Goal: Task Accomplishment & Management: Complete application form

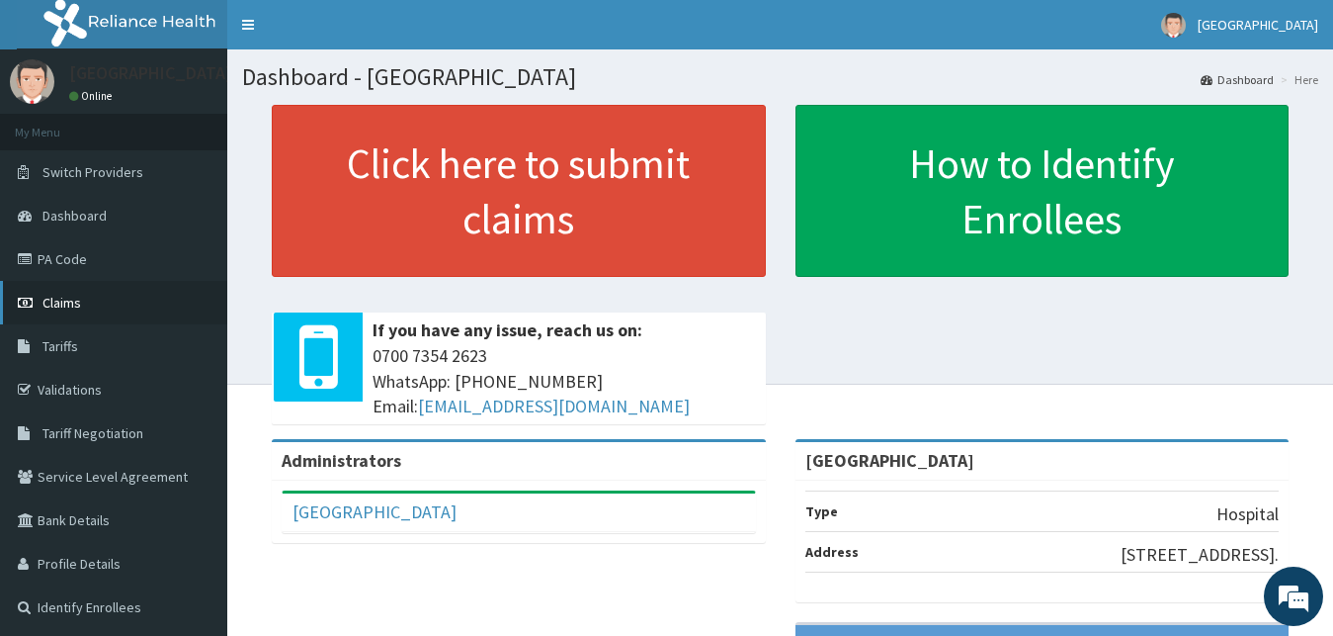
click at [120, 306] on link "Claims" at bounding box center [113, 302] width 227 height 43
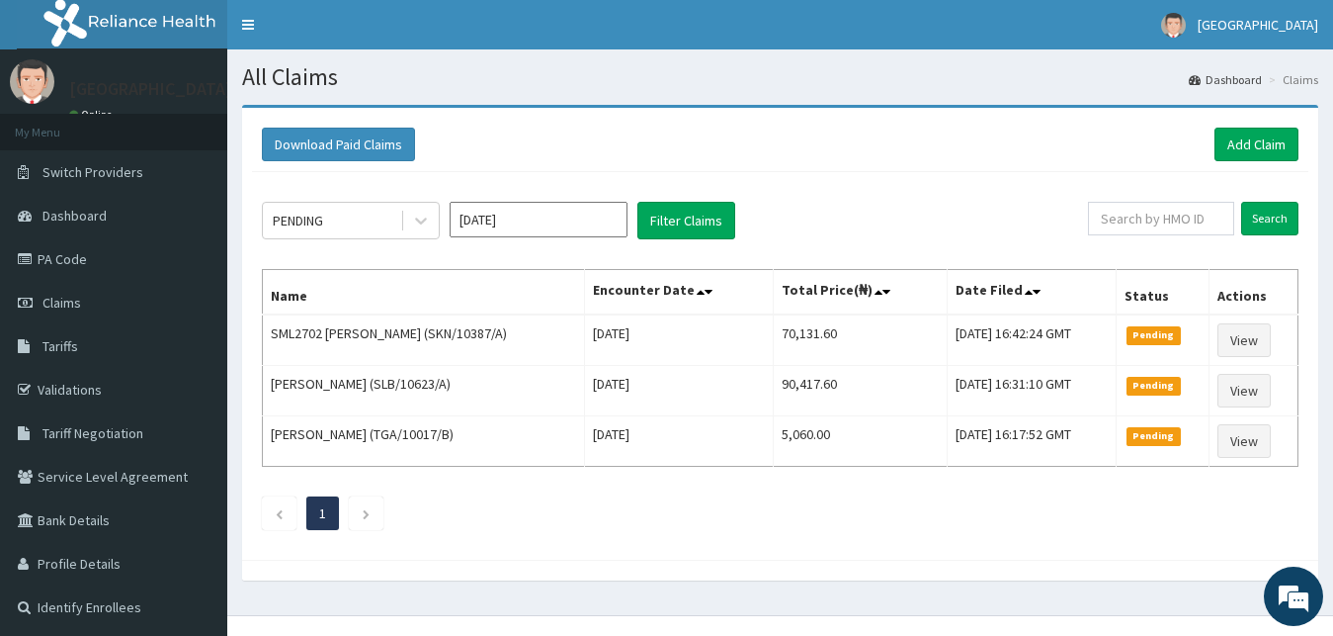
click at [377, 208] on div "PENDING" at bounding box center [331, 221] width 137 height 32
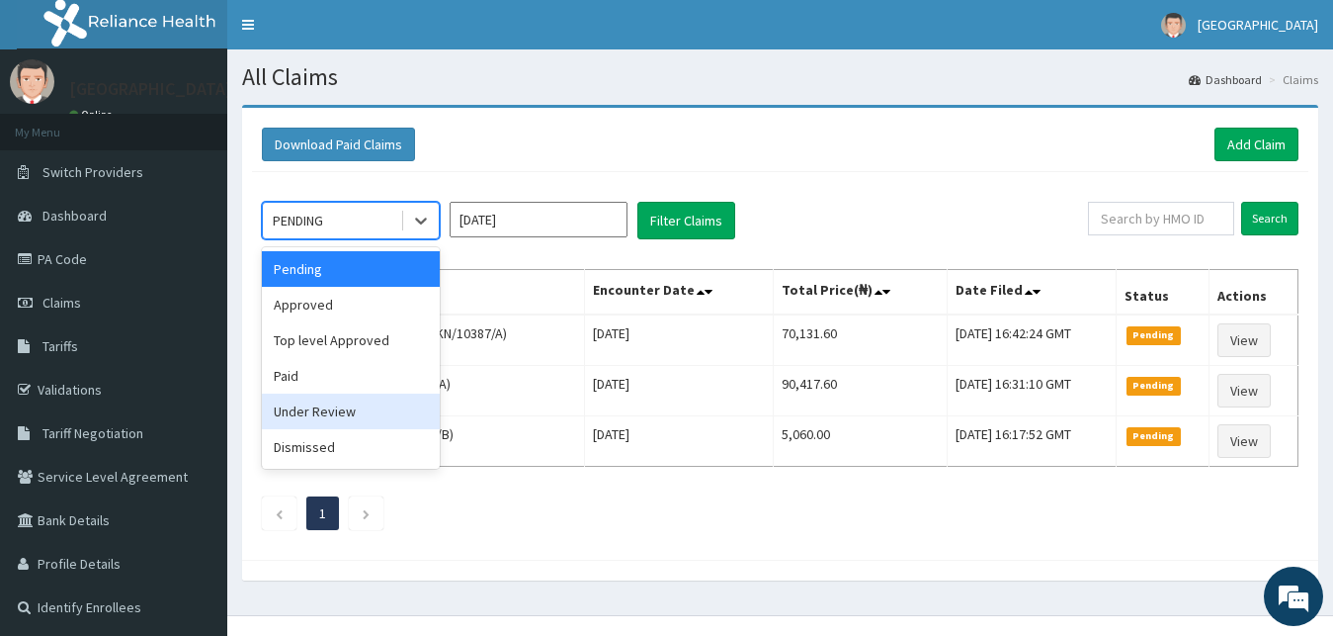
click at [352, 410] on div "Under Review" at bounding box center [351, 411] width 178 height 36
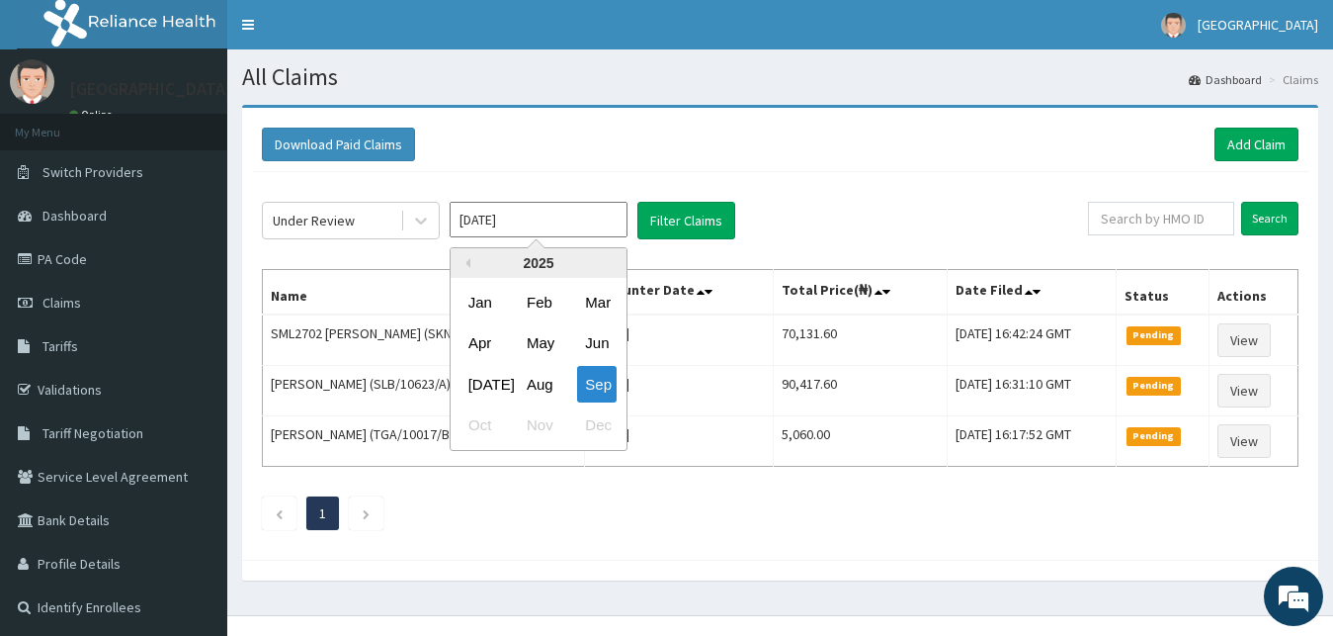
click at [572, 225] on input "Sep 2025" at bounding box center [539, 220] width 178 height 36
click at [584, 380] on div "Sep" at bounding box center [597, 384] width 40 height 37
type input "Aug 2025"
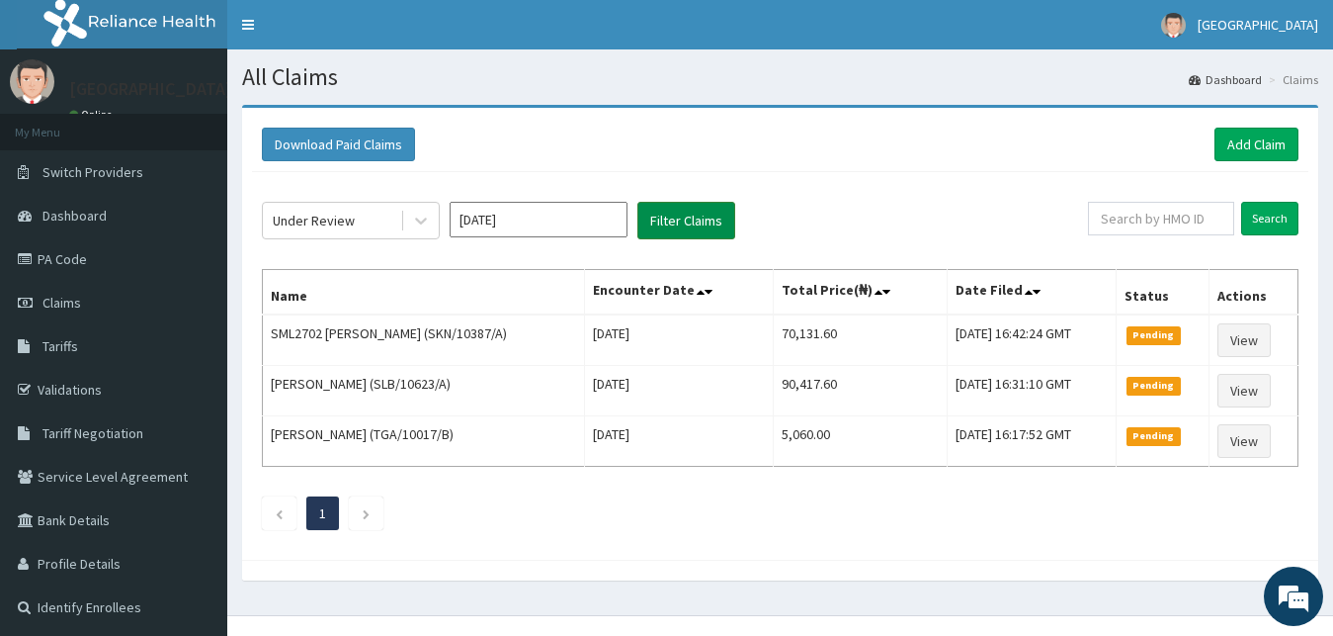
click at [681, 213] on button "Filter Claims" at bounding box center [687, 221] width 98 height 38
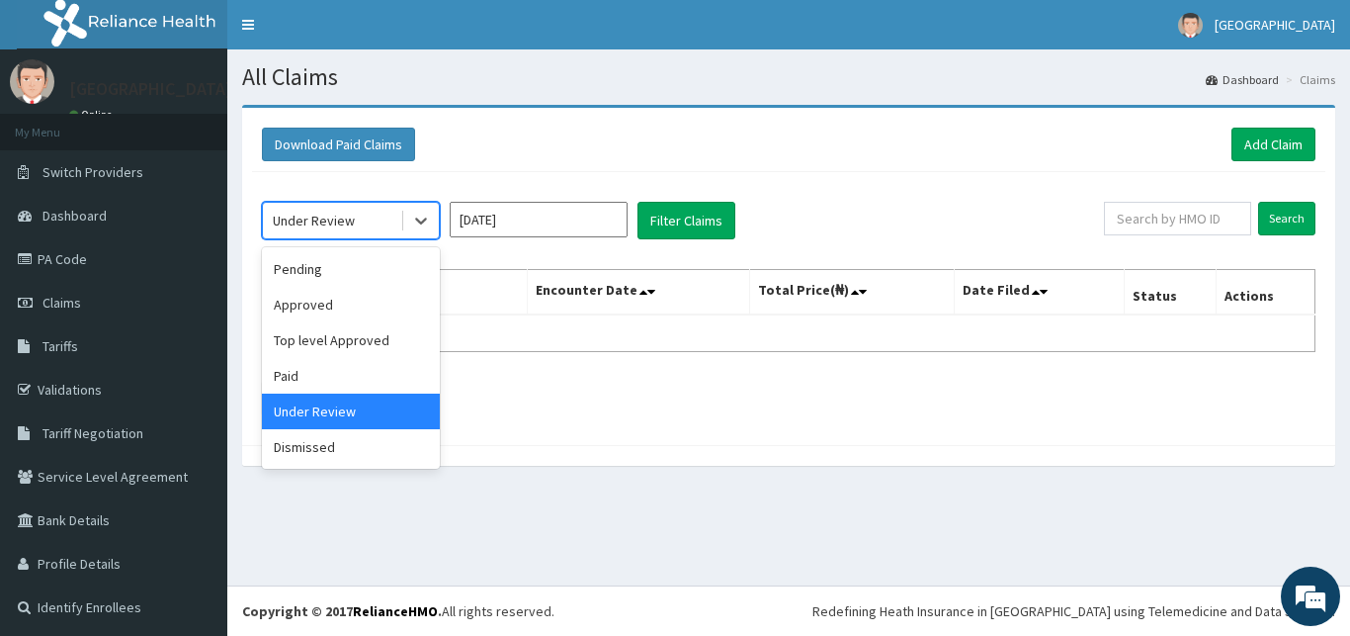
click at [374, 212] on div "Under Review" at bounding box center [331, 221] width 137 height 32
click at [342, 312] on div "Approved" at bounding box center [351, 305] width 178 height 36
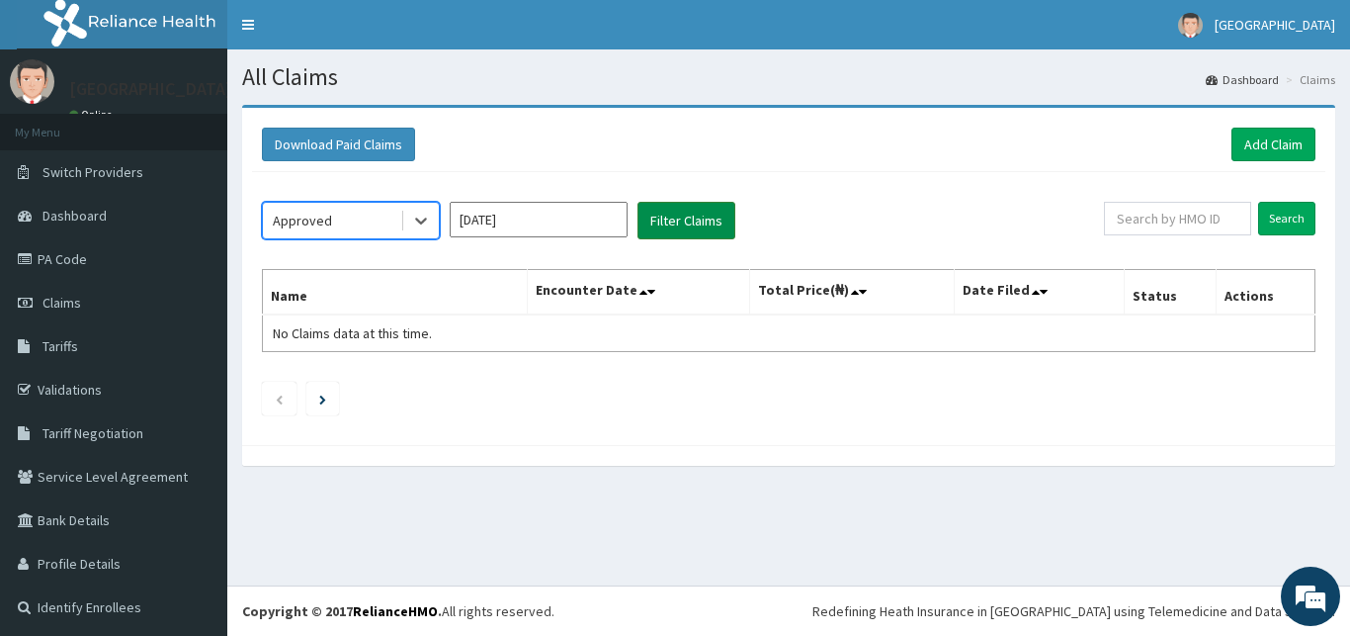
click at [647, 220] on button "Filter Claims" at bounding box center [687, 221] width 98 height 38
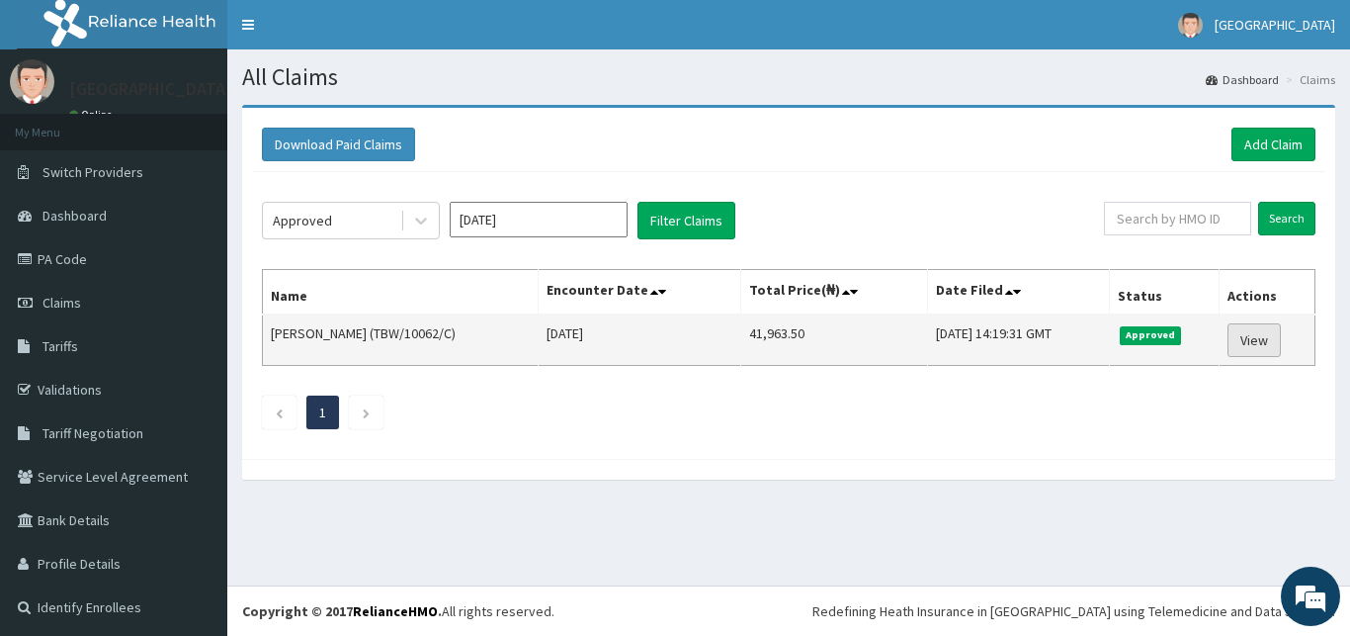
click at [1243, 345] on link "View" at bounding box center [1254, 340] width 53 height 34
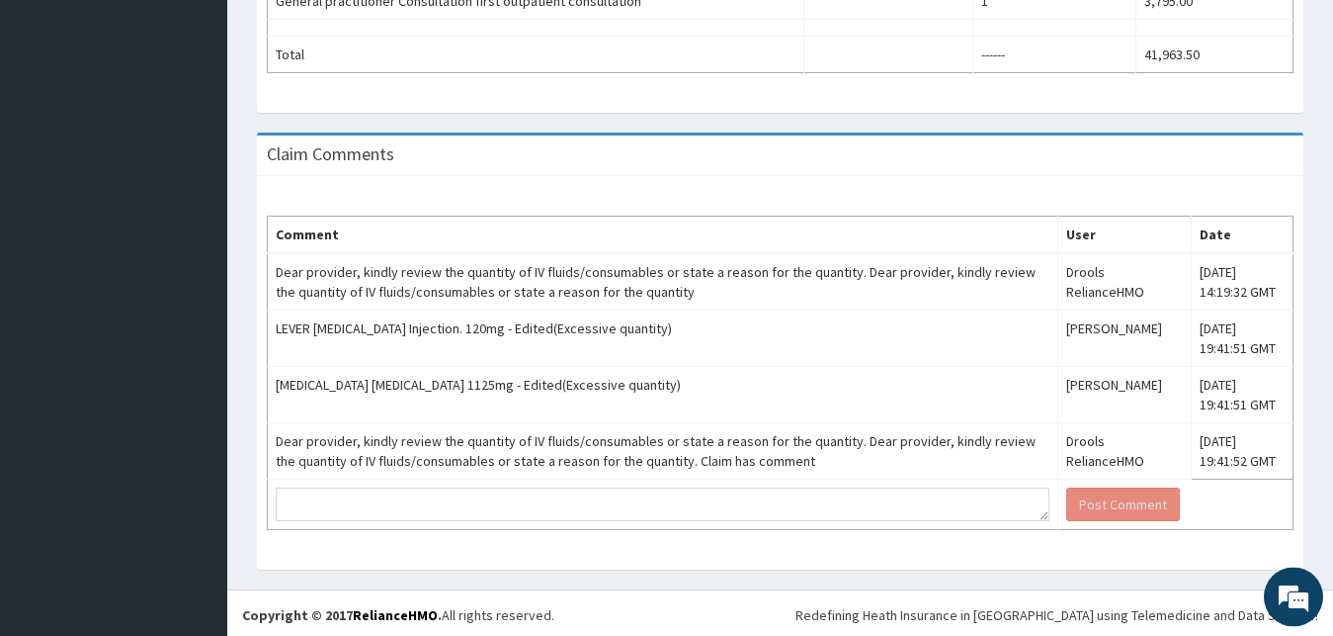
scroll to position [1273, 0]
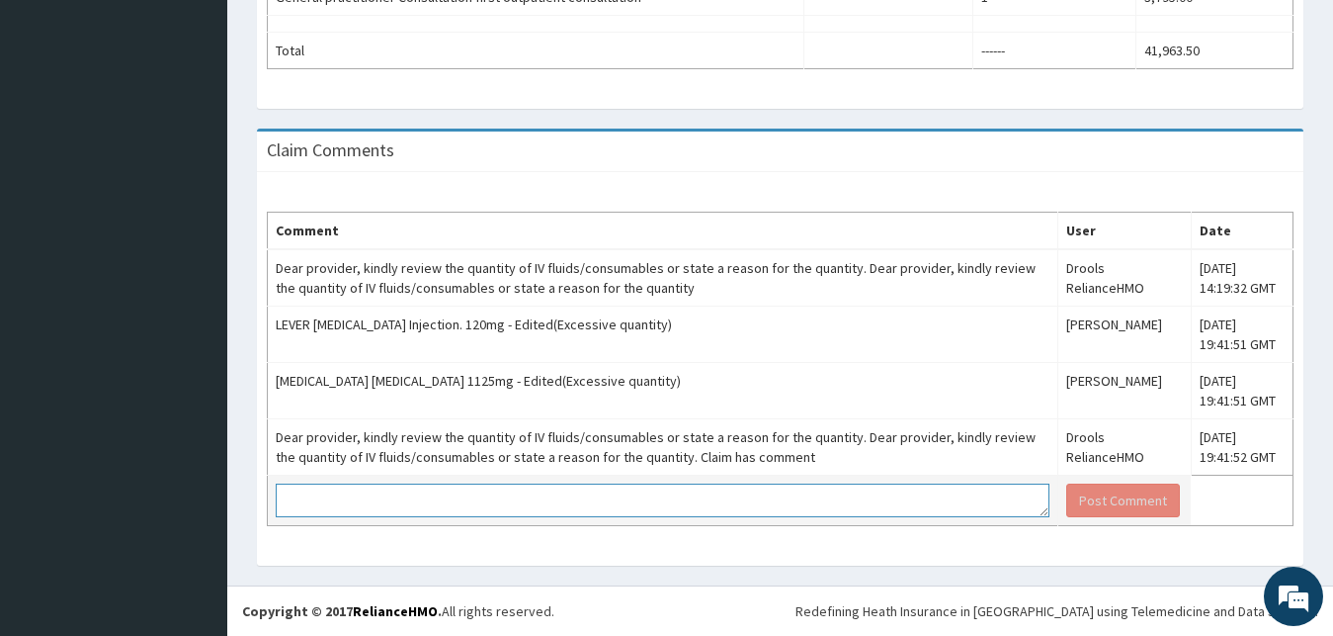
click at [871, 486] on textarea at bounding box center [663, 500] width 774 height 34
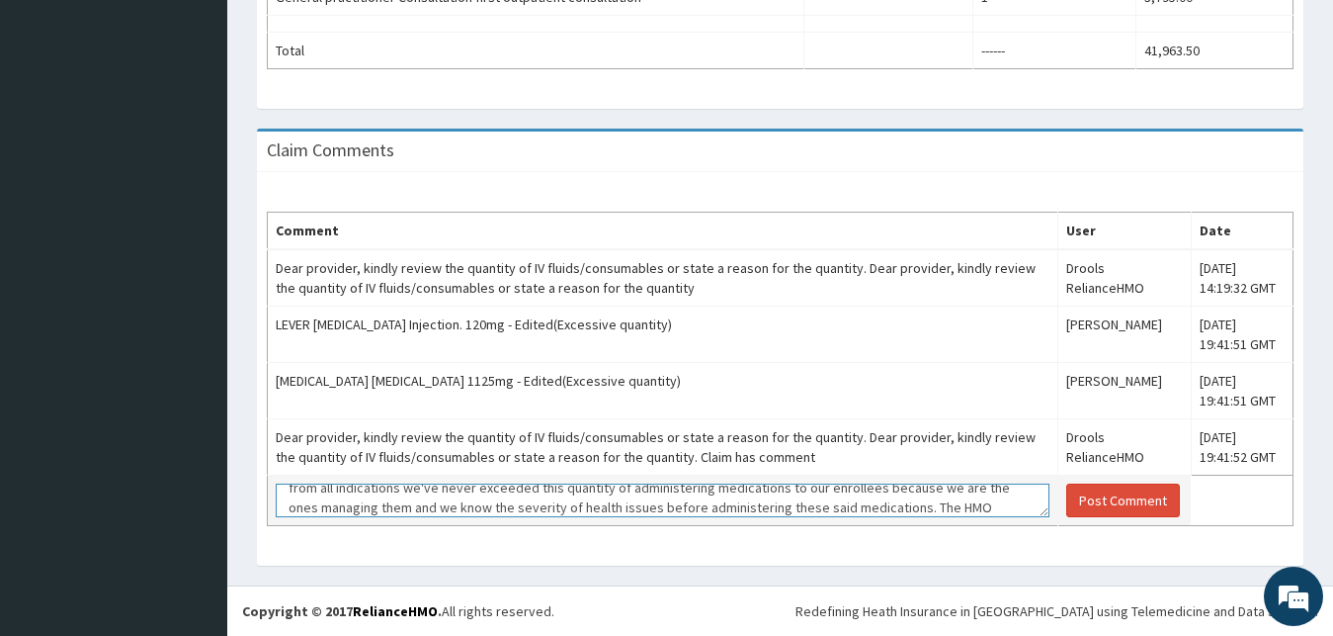
scroll to position [72, 0]
click at [680, 508] on textarea "Dear Reliance,we see no reason why the quantity of IV fluids given to enrollees…" at bounding box center [663, 500] width 774 height 34
click at [683, 506] on textarea "Dear Reliance,we see no reason why the quantity of IV fluids given to enrollees…" at bounding box center [663, 500] width 774 height 34
click at [918, 505] on textarea "Dear Reliance,we see no reason why the quantity of IV fluids given to enrollees…" at bounding box center [663, 500] width 774 height 34
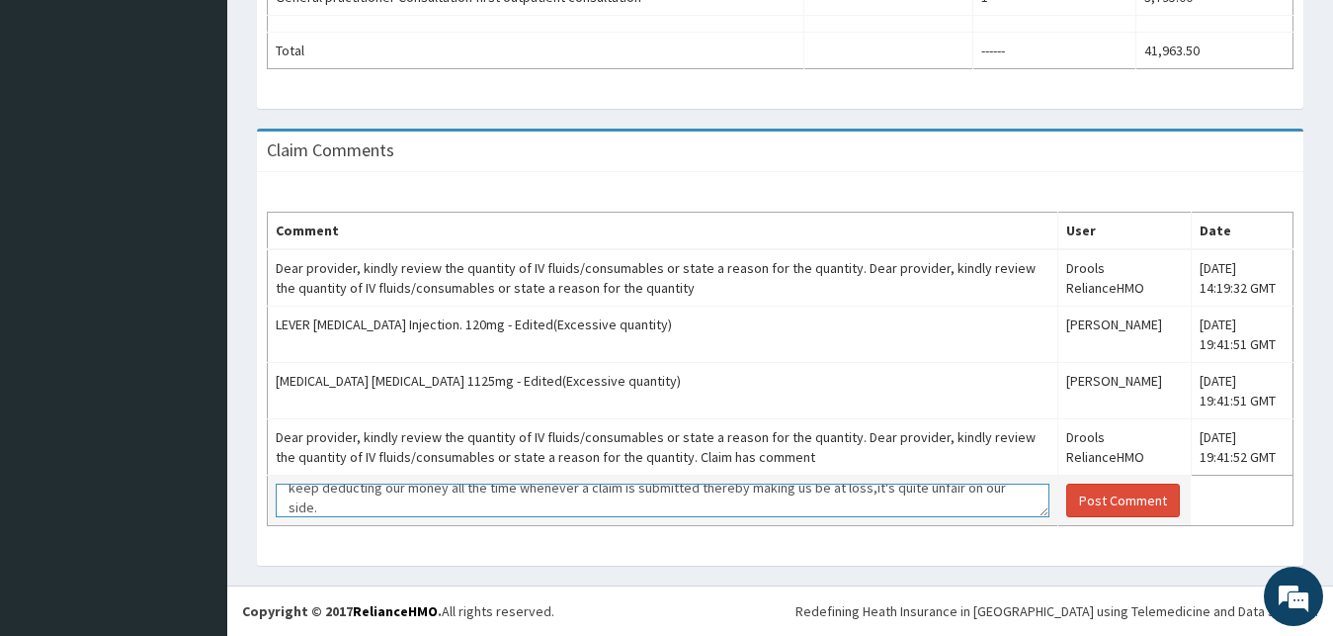
click at [918, 505] on textarea "Dear Reliance,we see no reason why the quantity of IV fluids given to enrollees…" at bounding box center [663, 500] width 774 height 34
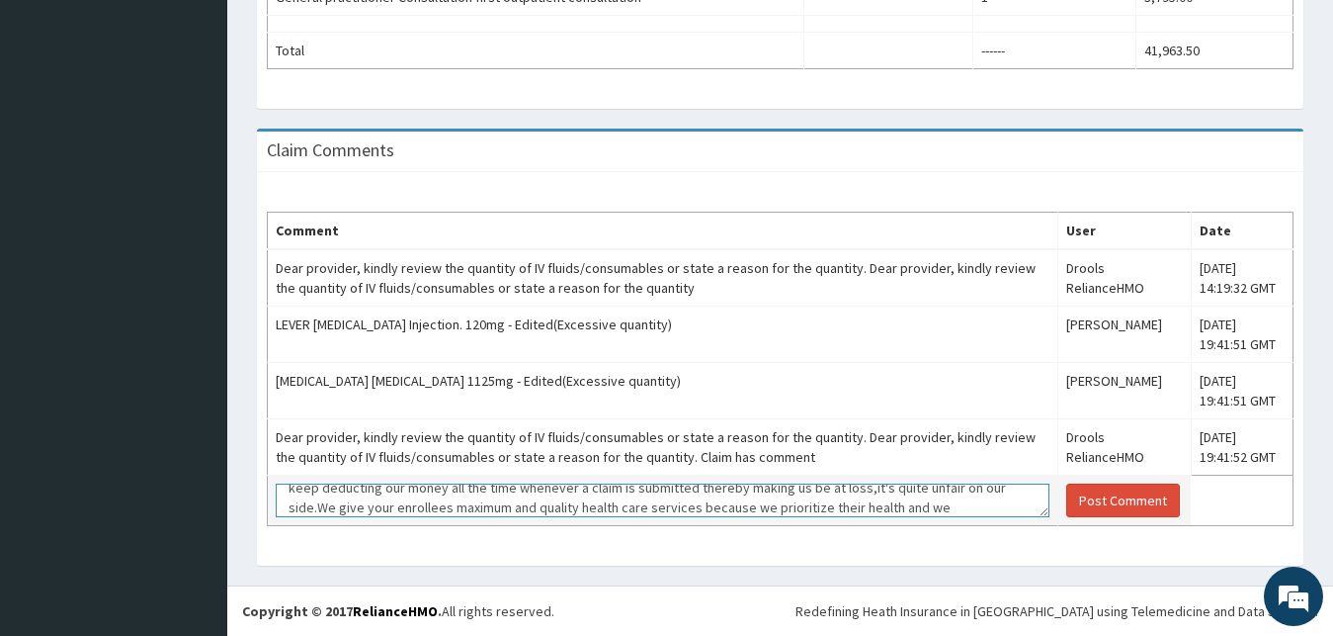
scroll to position [112, 0]
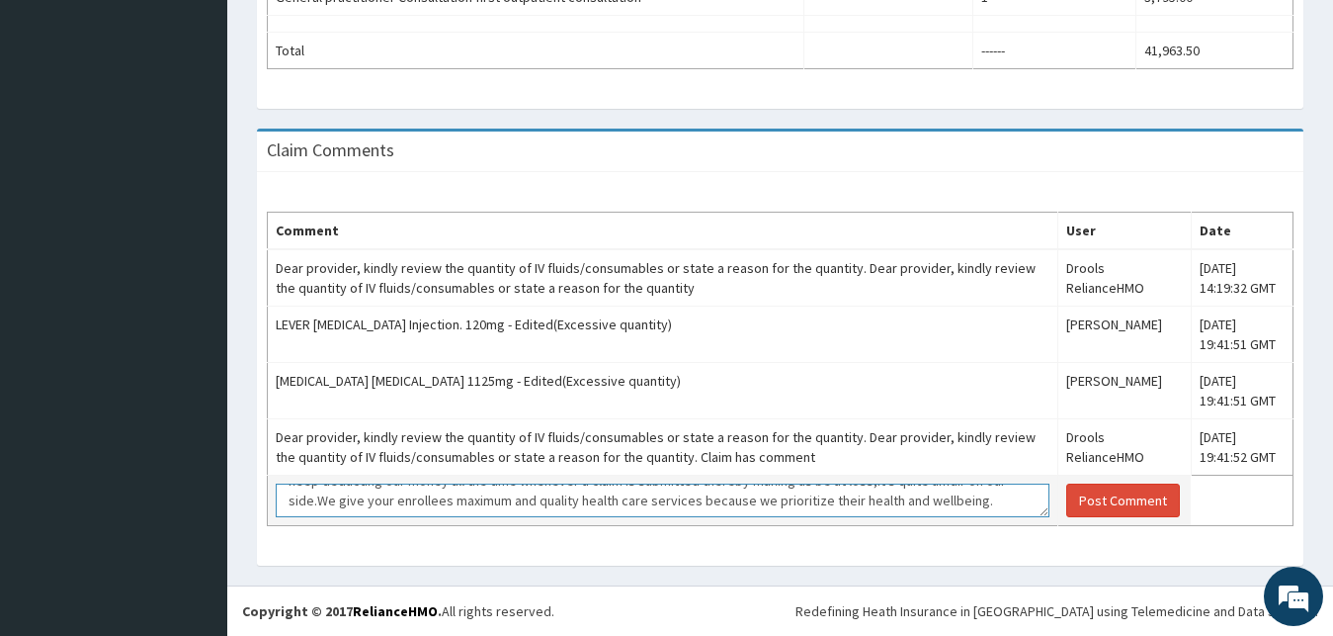
click at [320, 511] on textarea "Dear Reliance,we see no reason why the quantity of IV fluids given to enrollees…" at bounding box center [663, 500] width 774 height 34
click at [345, 510] on textarea "Dear Reliance,we see no reason why the quantity of IV fluids given to enrollees…" at bounding box center [663, 500] width 774 height 34
click at [354, 507] on textarea "Dear Reliance,we see no reason why the quantity of IV fluids given to enrollees…" at bounding box center [663, 500] width 774 height 34
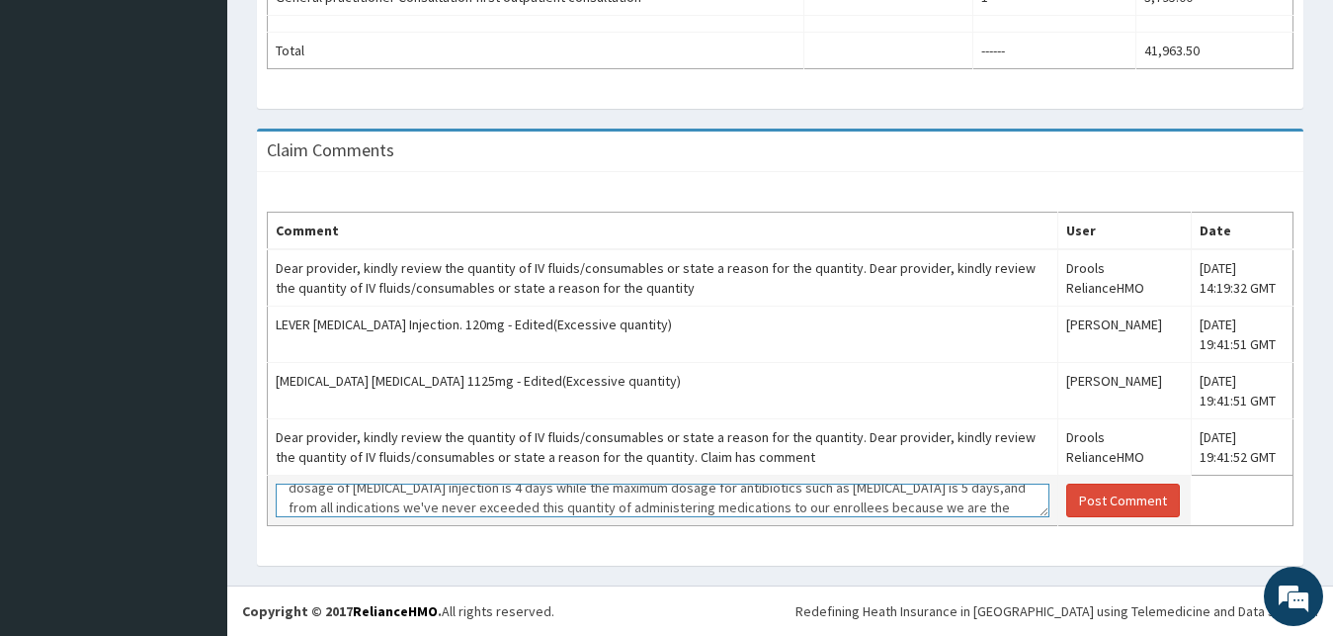
click at [606, 509] on textarea "Dear Reliance,we see no reason why the quantity of IV fluids given to enrollees…" at bounding box center [663, 500] width 774 height 34
click at [669, 507] on textarea "Dear Reliance,we see no reason why the quantity of IV fluids given to enrollees…" at bounding box center [663, 500] width 774 height 34
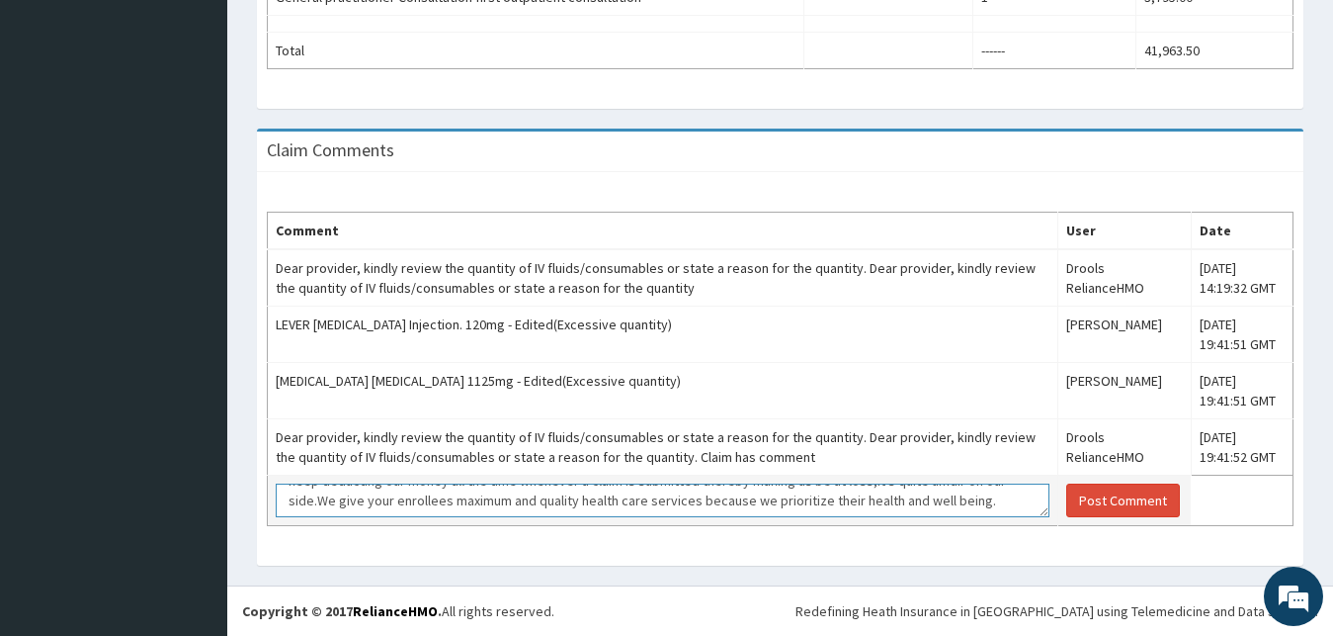
scroll to position [119, 0]
drag, startPoint x: 288, startPoint y: 492, endPoint x: 1029, endPoint y: 517, distance: 741.7
click at [1029, 517] on textarea "Dear Reliance,we see no reason why the quantity of IV fluids given to enrollees…" at bounding box center [663, 500] width 774 height 34
type textarea "Dear Reliance,we see no reason why the quantity of IV fluids given to enrollees…"
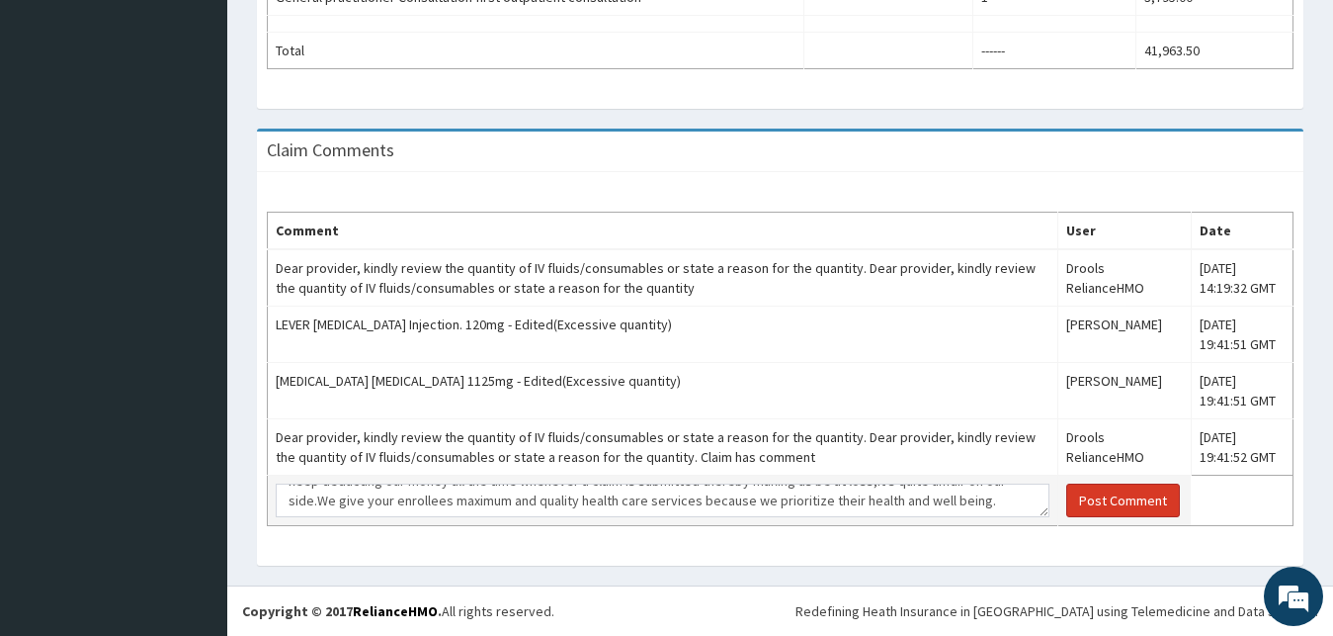
click at [1075, 506] on button "Post Comment" at bounding box center [1123, 500] width 114 height 34
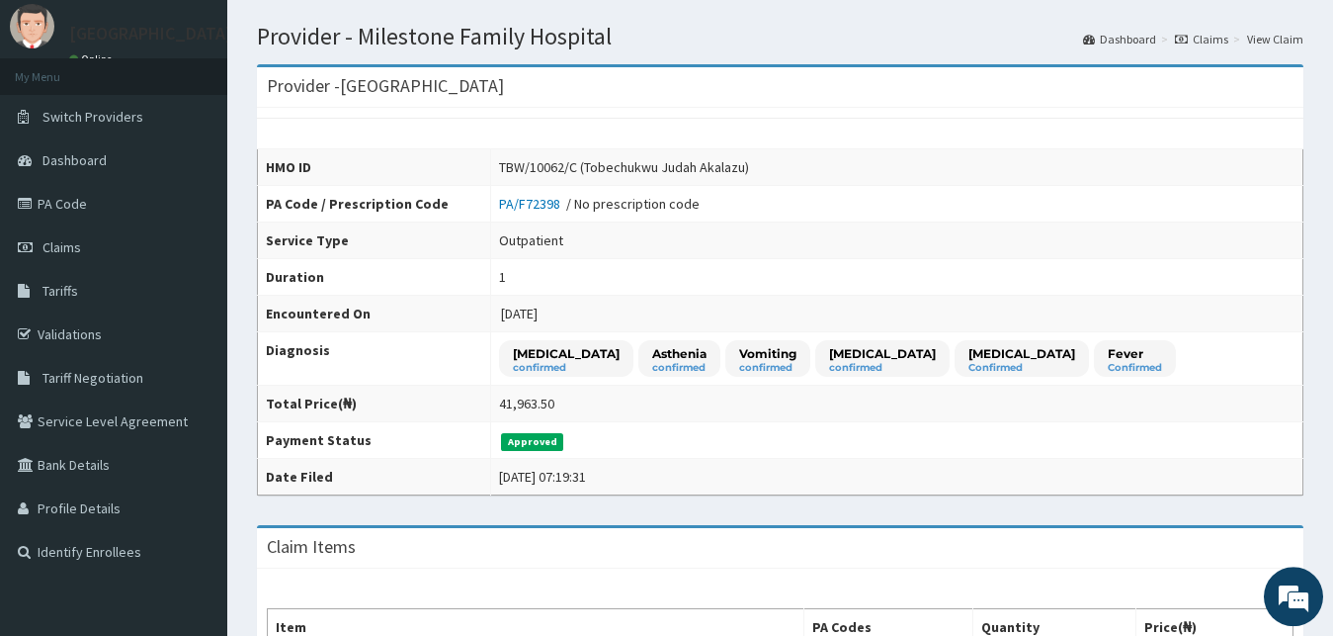
scroll to position [0, 0]
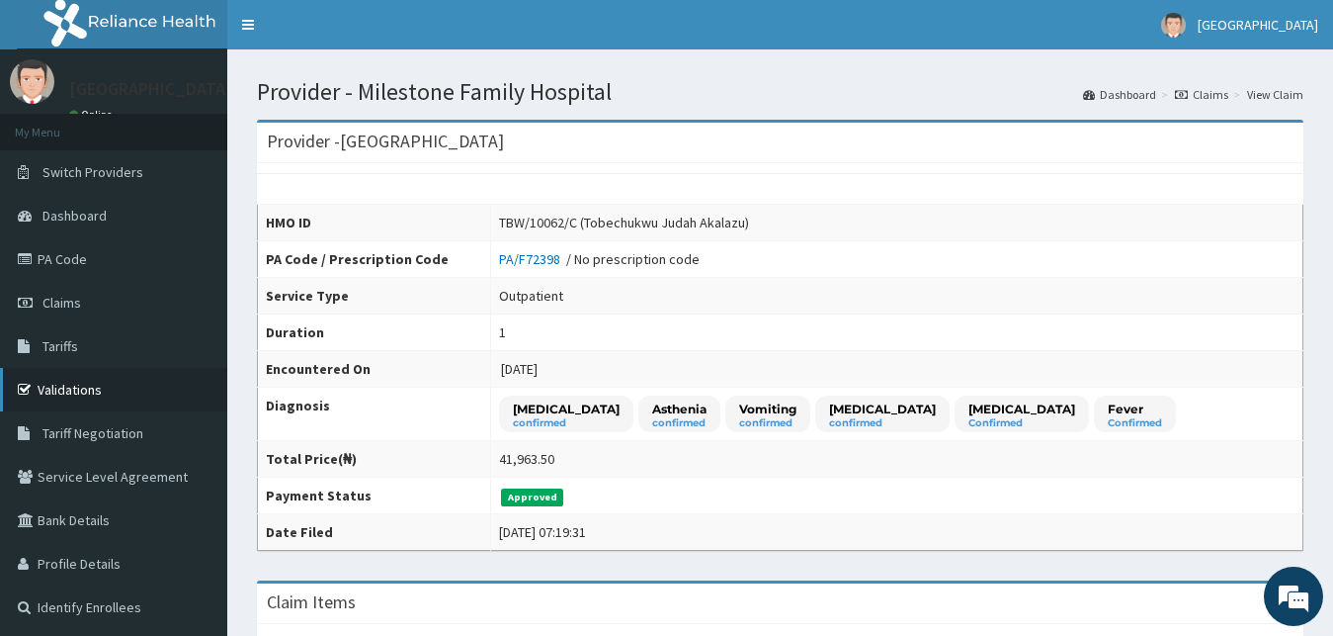
click at [51, 385] on link "Validations" at bounding box center [113, 389] width 227 height 43
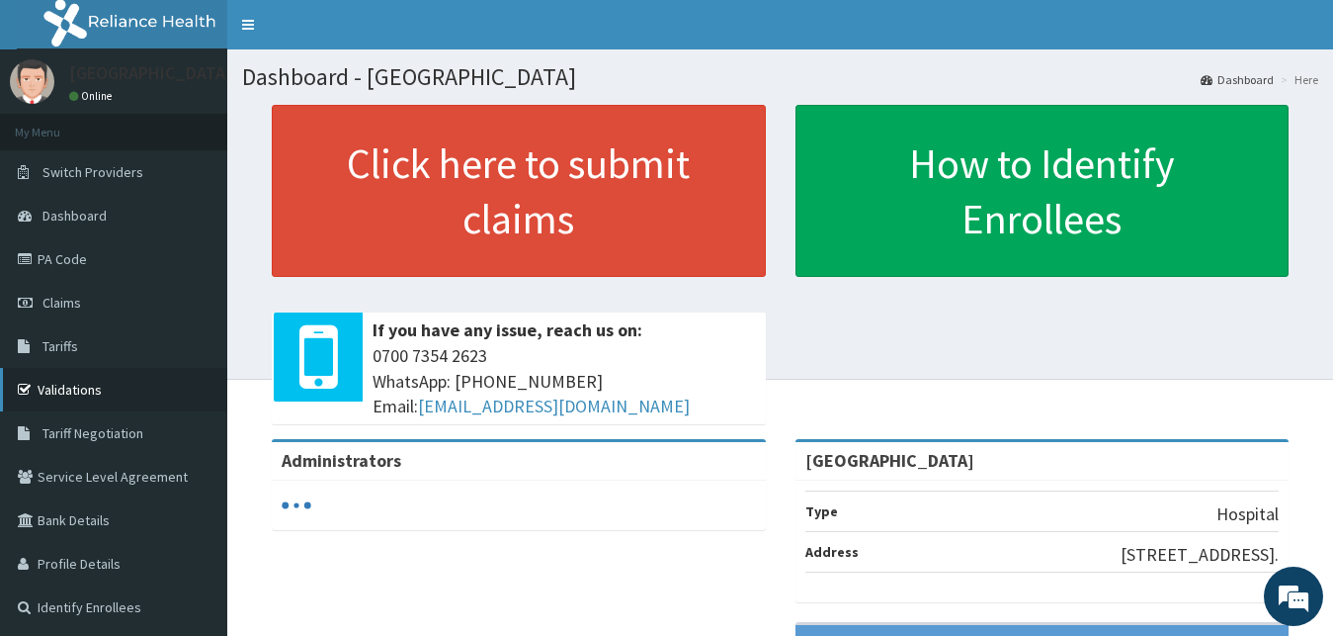
click at [86, 400] on link "Validations" at bounding box center [113, 389] width 227 height 43
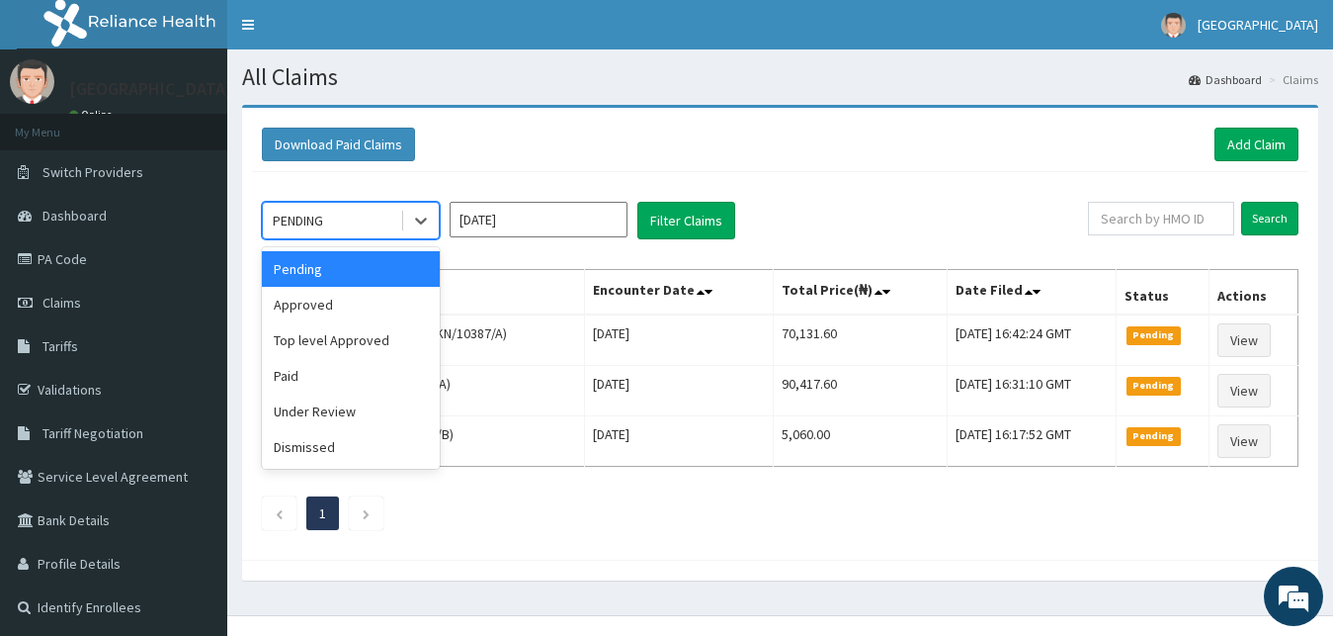
click at [329, 221] on div "PENDING" at bounding box center [331, 221] width 137 height 32
click at [329, 314] on div "Approved" at bounding box center [351, 305] width 178 height 36
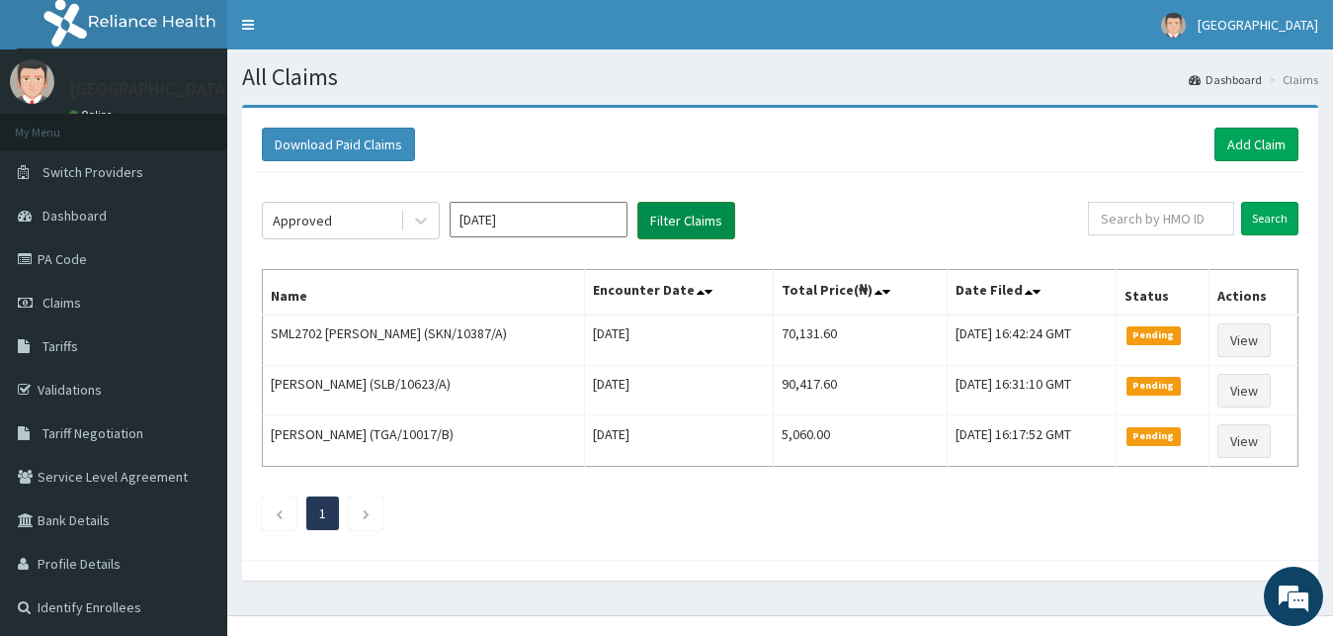
click at [660, 228] on button "Filter Claims" at bounding box center [687, 221] width 98 height 38
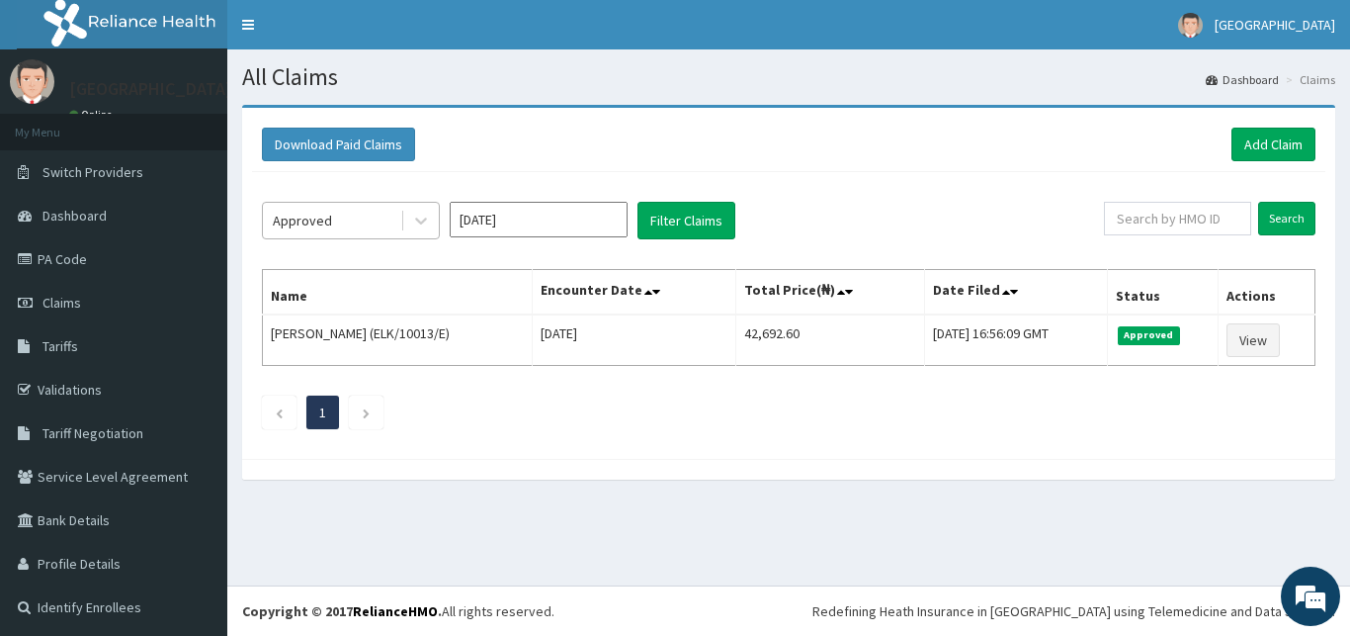
click at [383, 222] on div "Approved" at bounding box center [331, 221] width 137 height 32
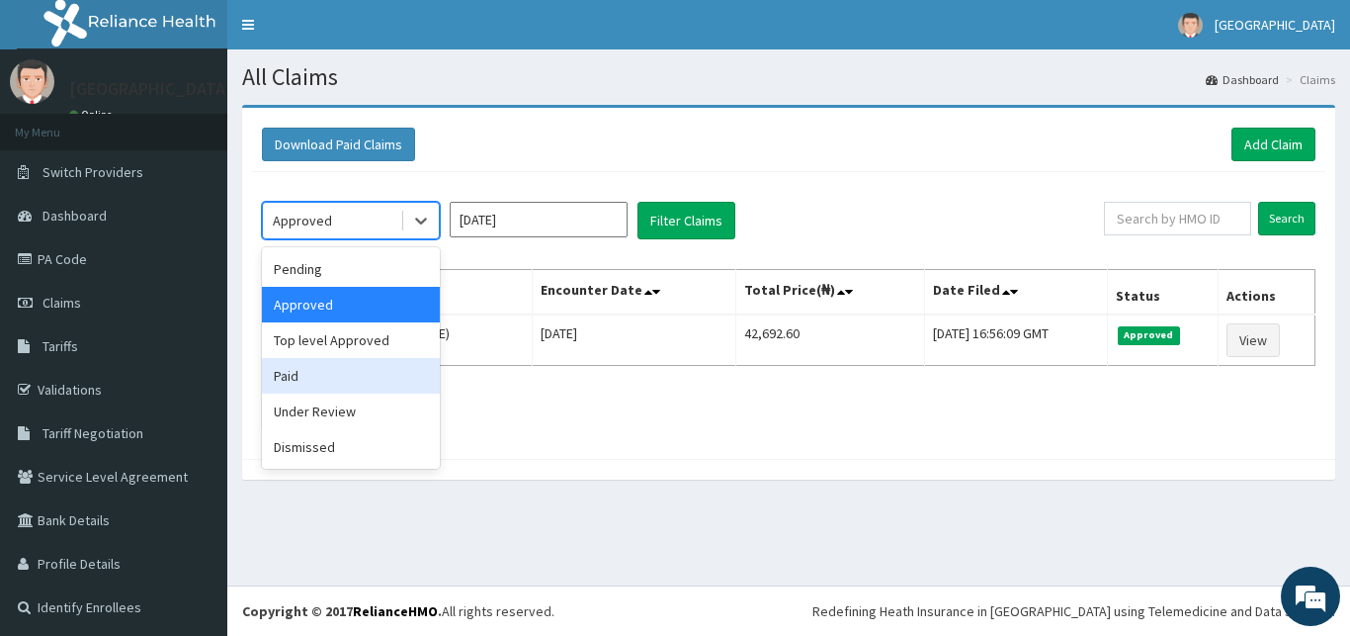
click at [337, 370] on div "Paid" at bounding box center [351, 376] width 178 height 36
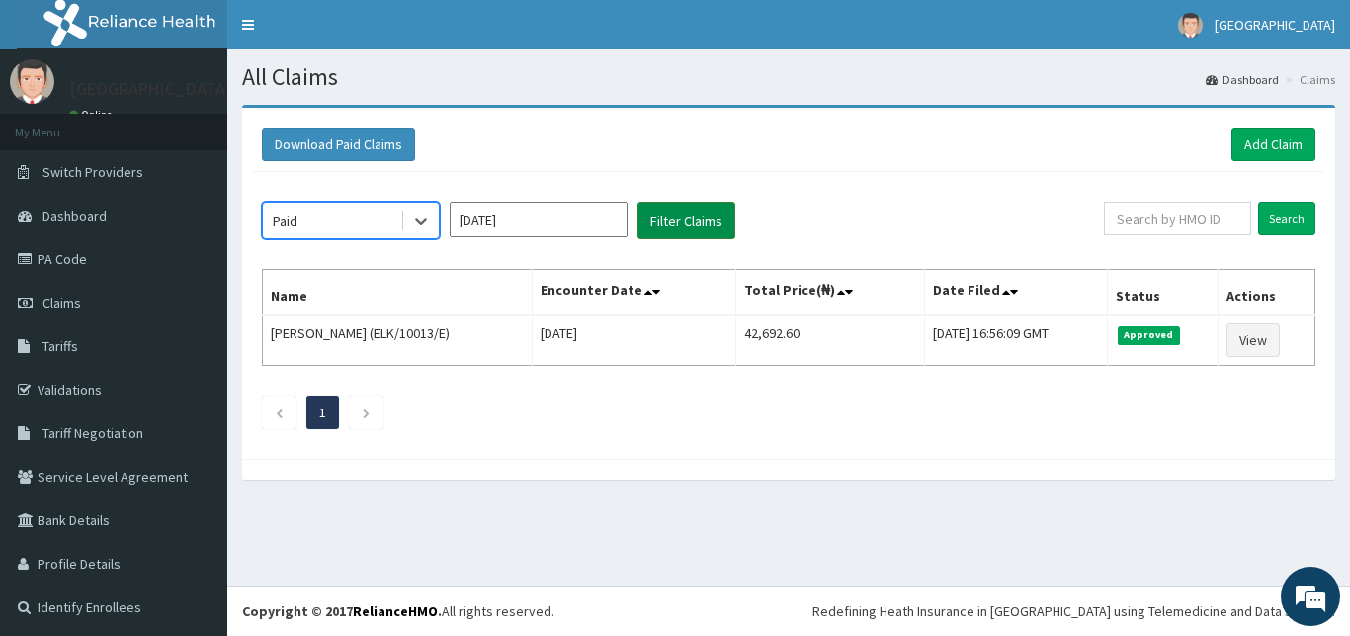
click at [654, 218] on button "Filter Claims" at bounding box center [687, 221] width 98 height 38
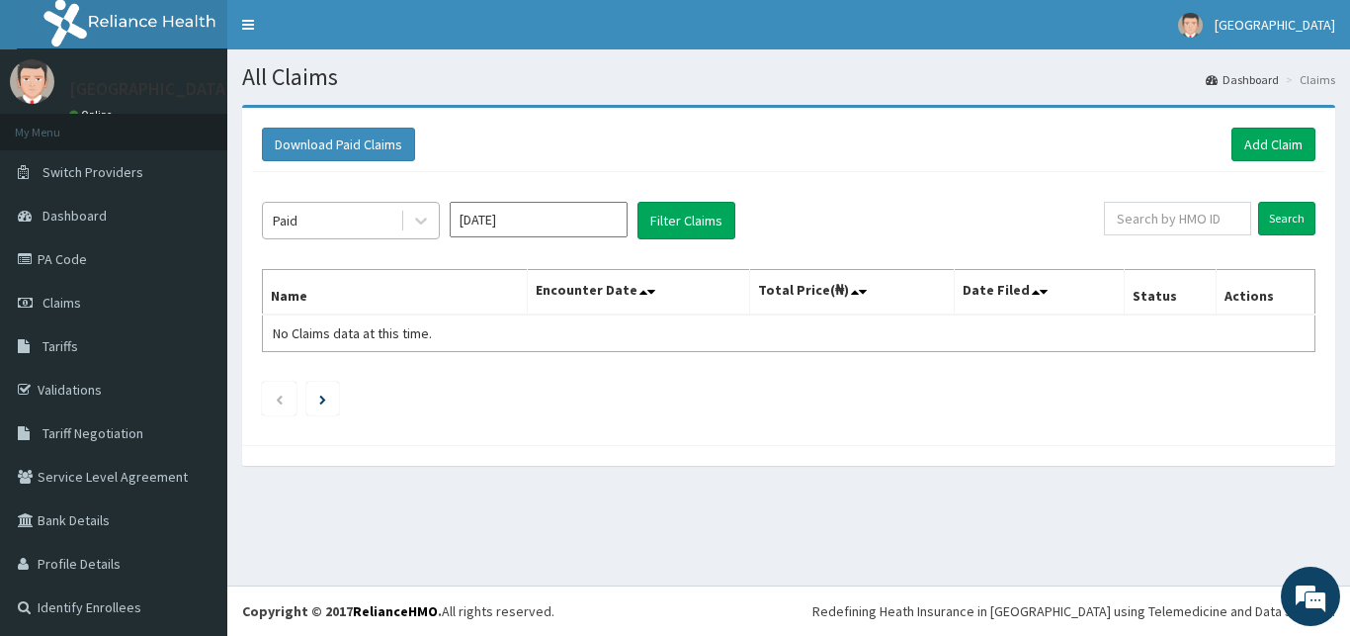
click at [382, 213] on div "Paid" at bounding box center [331, 221] width 137 height 32
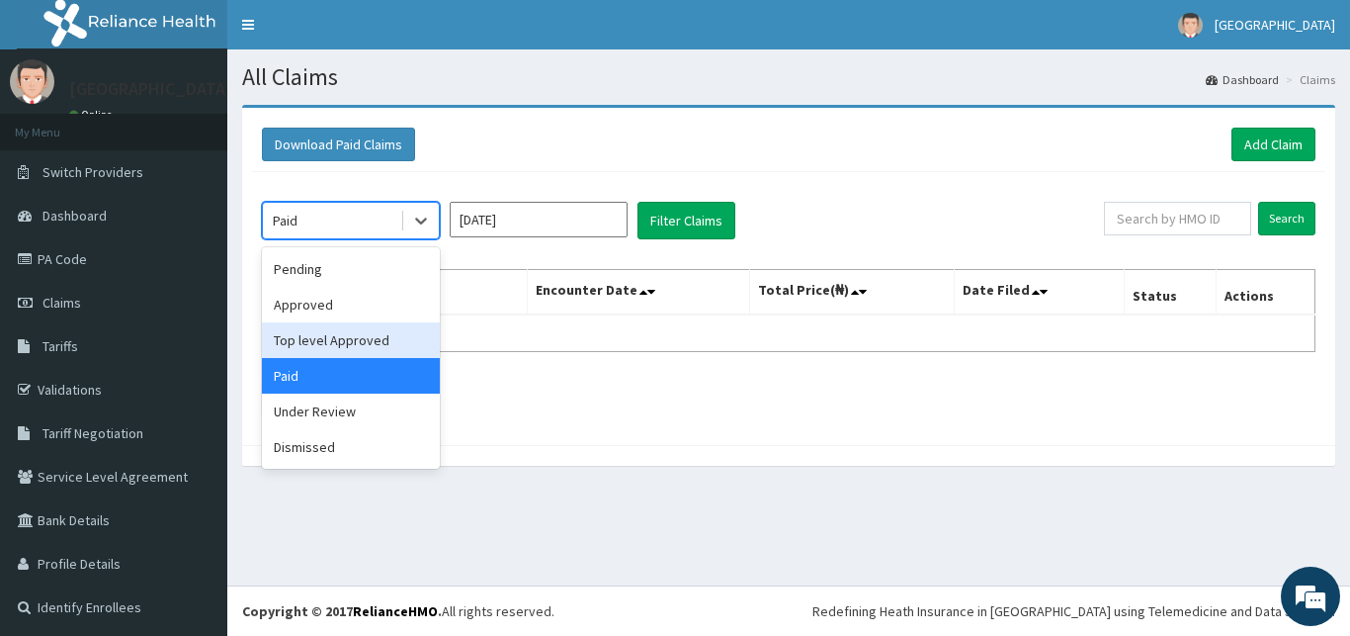
click at [368, 340] on div "Top level Approved" at bounding box center [351, 340] width 178 height 36
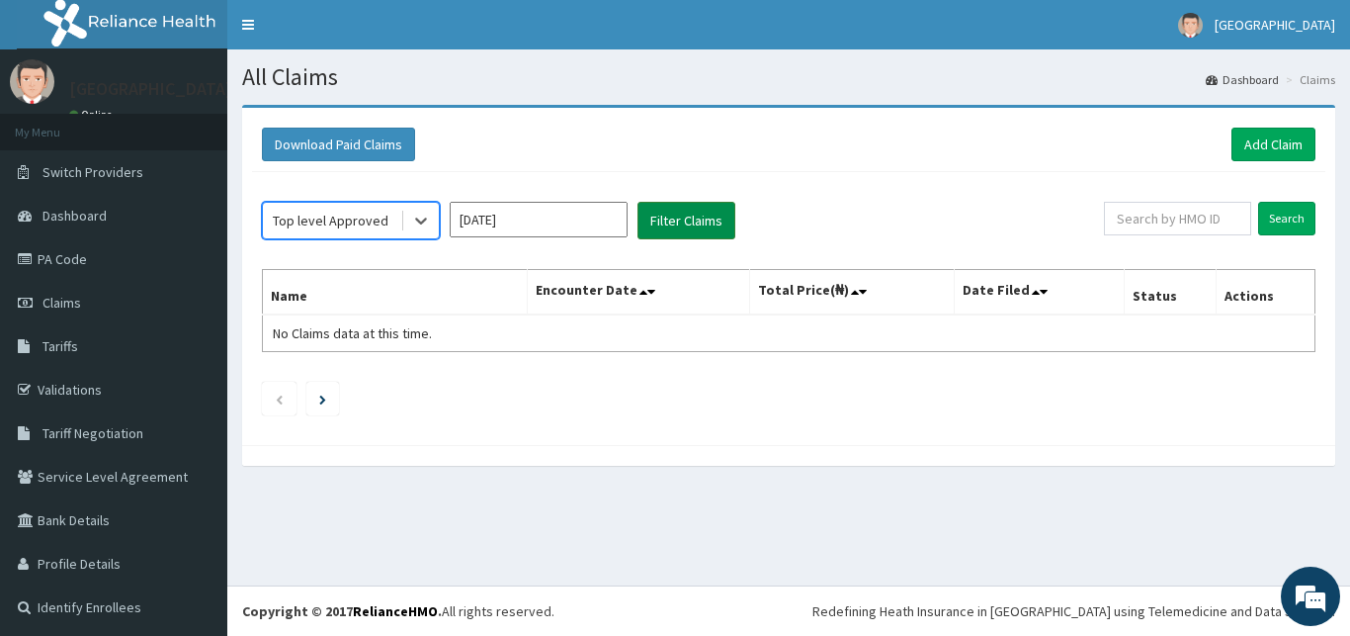
click at [659, 224] on button "Filter Claims" at bounding box center [687, 221] width 98 height 38
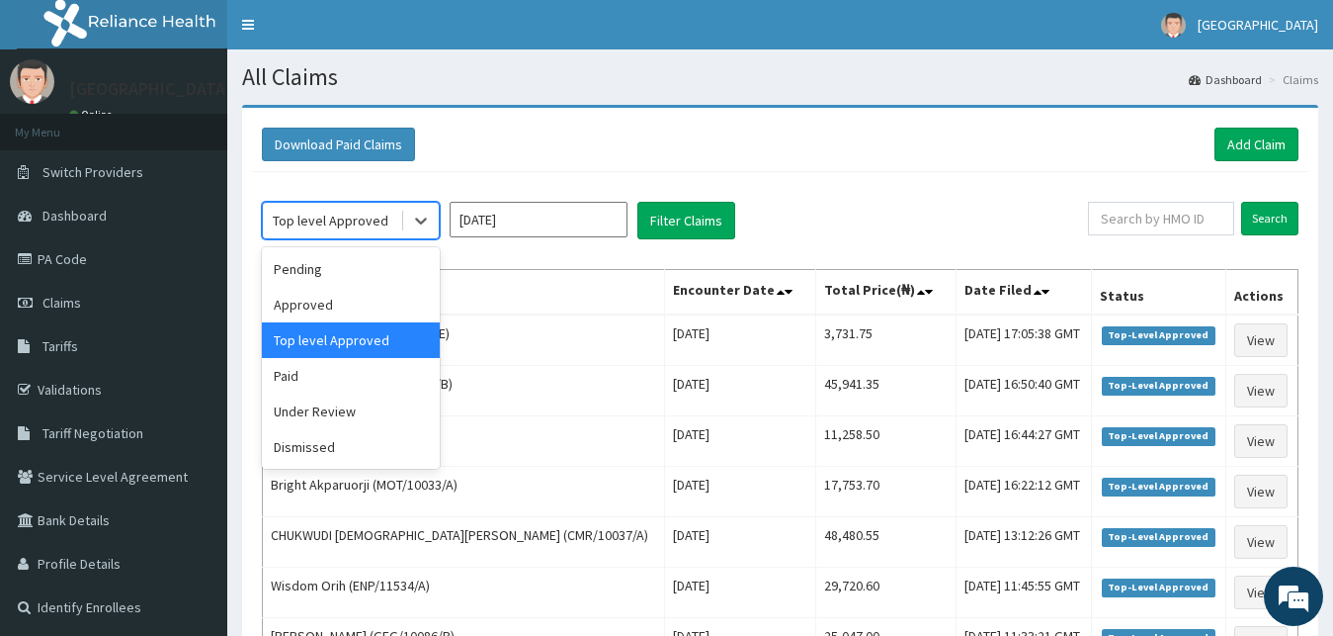
click at [366, 213] on div "Top level Approved" at bounding box center [331, 221] width 116 height 20
click at [346, 406] on div "Under Review" at bounding box center [351, 411] width 178 height 36
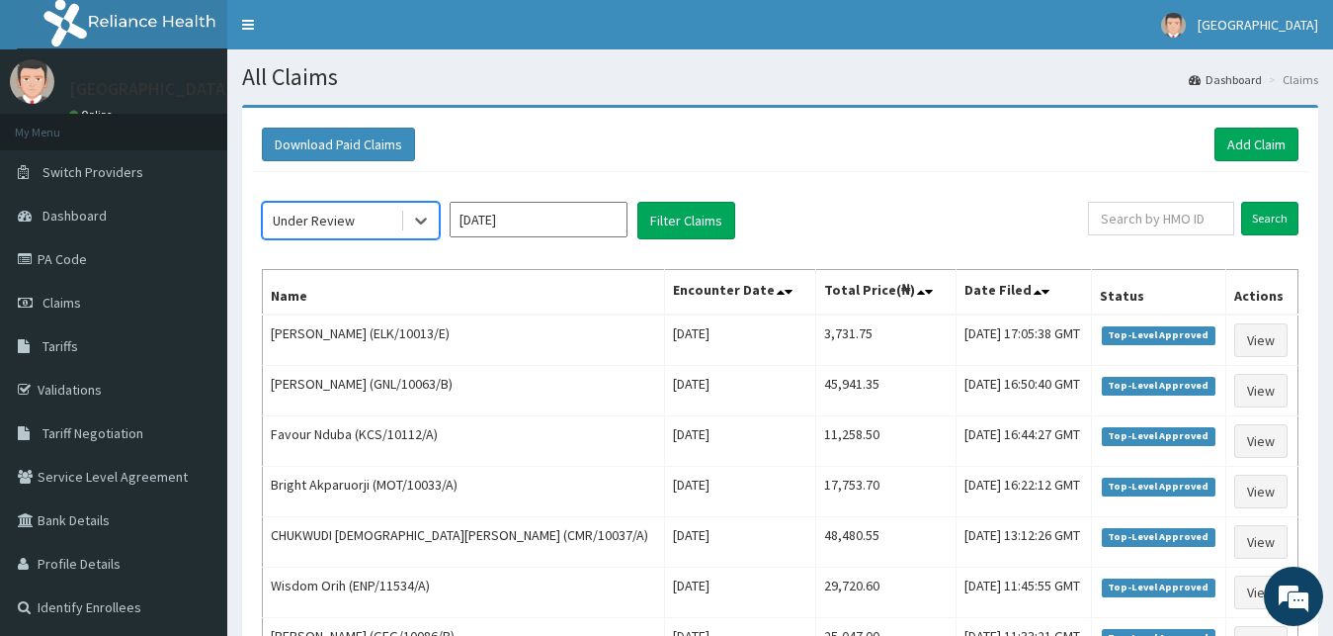
click at [696, 240] on div "option Under Review, selected. Select is focused ,type to refine list, press Do…" at bounding box center [780, 537] width 1057 height 730
click at [689, 221] on button "Filter Claims" at bounding box center [687, 221] width 98 height 38
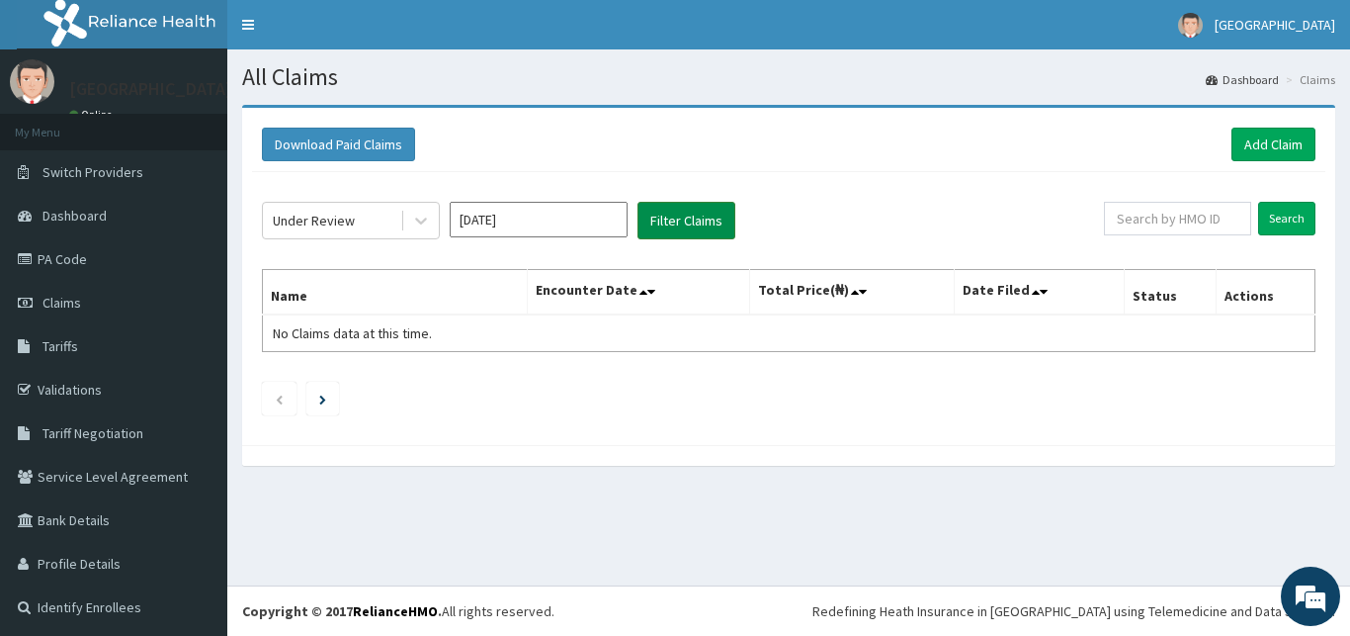
click at [674, 234] on button "Filter Claims" at bounding box center [687, 221] width 98 height 38
click at [669, 225] on button "Filter Claims" at bounding box center [687, 221] width 98 height 38
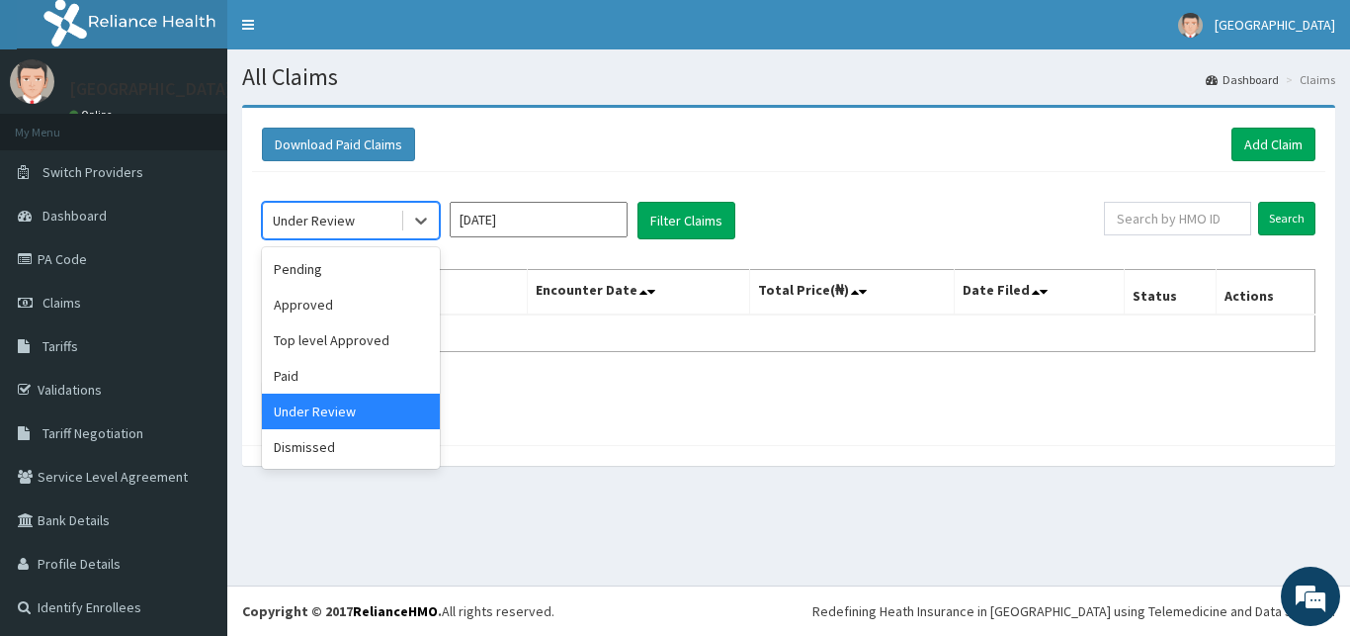
click at [374, 223] on div "Under Review" at bounding box center [331, 221] width 137 height 32
click at [366, 307] on div "Approved" at bounding box center [351, 305] width 178 height 36
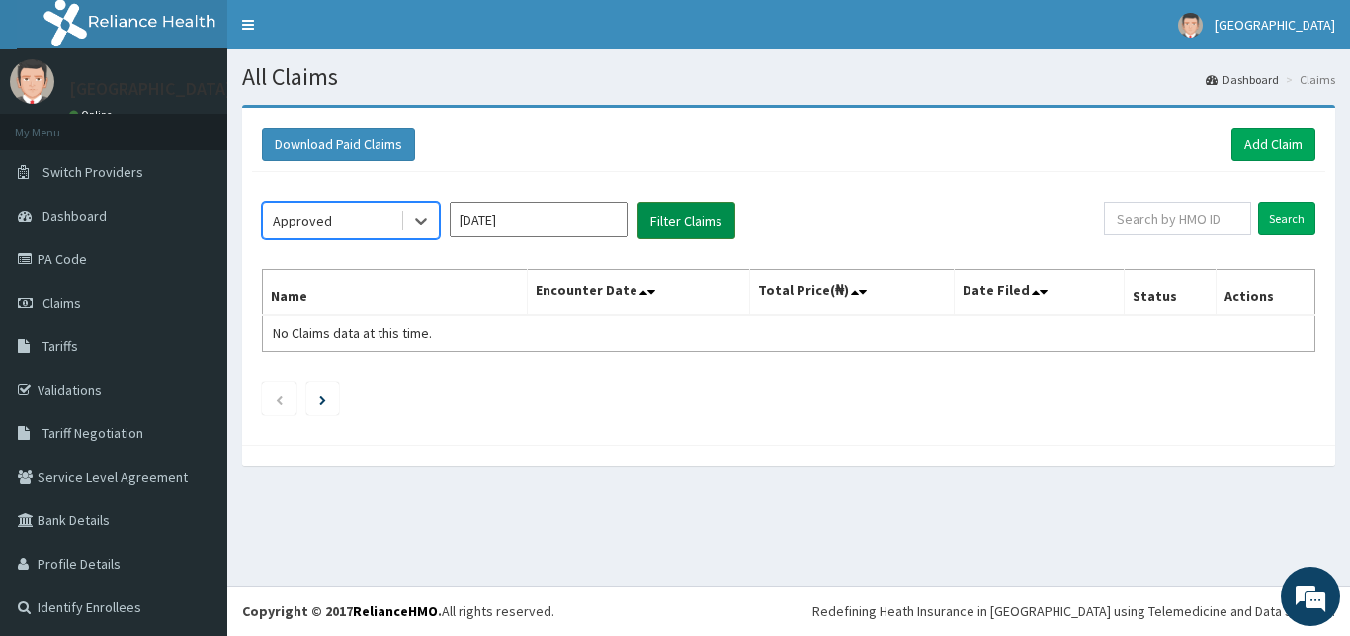
click at [651, 213] on button "Filter Claims" at bounding box center [687, 221] width 98 height 38
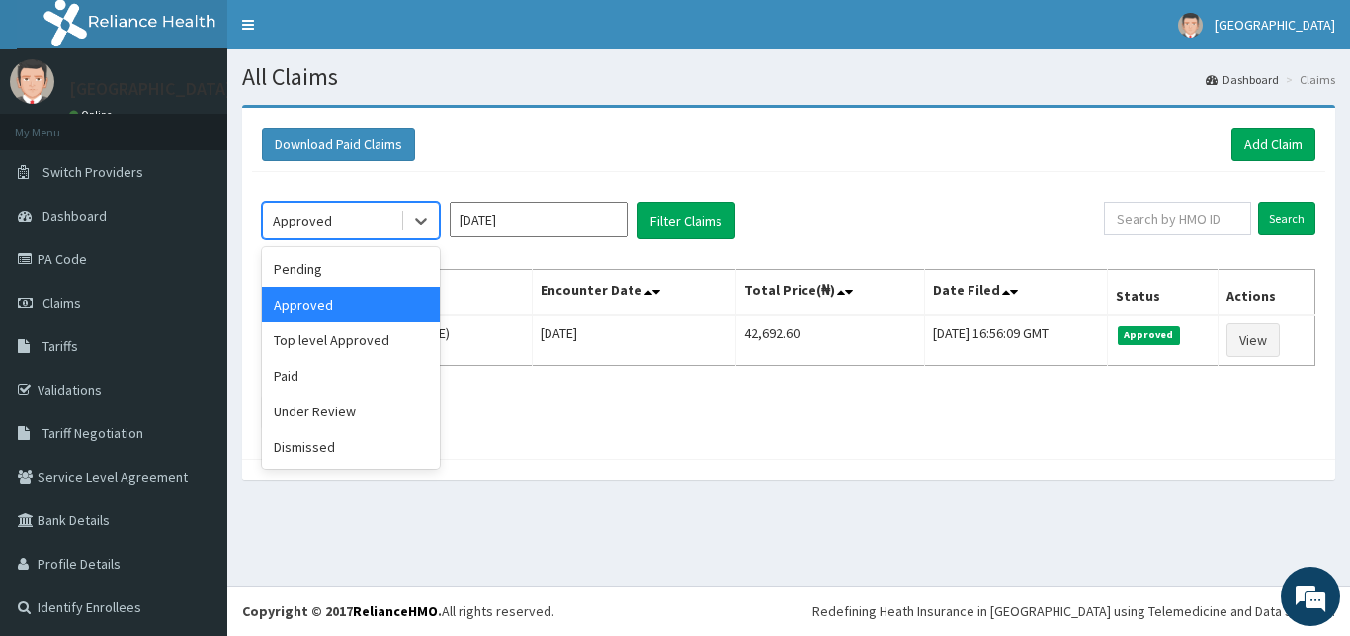
click at [374, 217] on div "Approved" at bounding box center [331, 221] width 137 height 32
click at [364, 267] on div "Pending" at bounding box center [351, 269] width 178 height 36
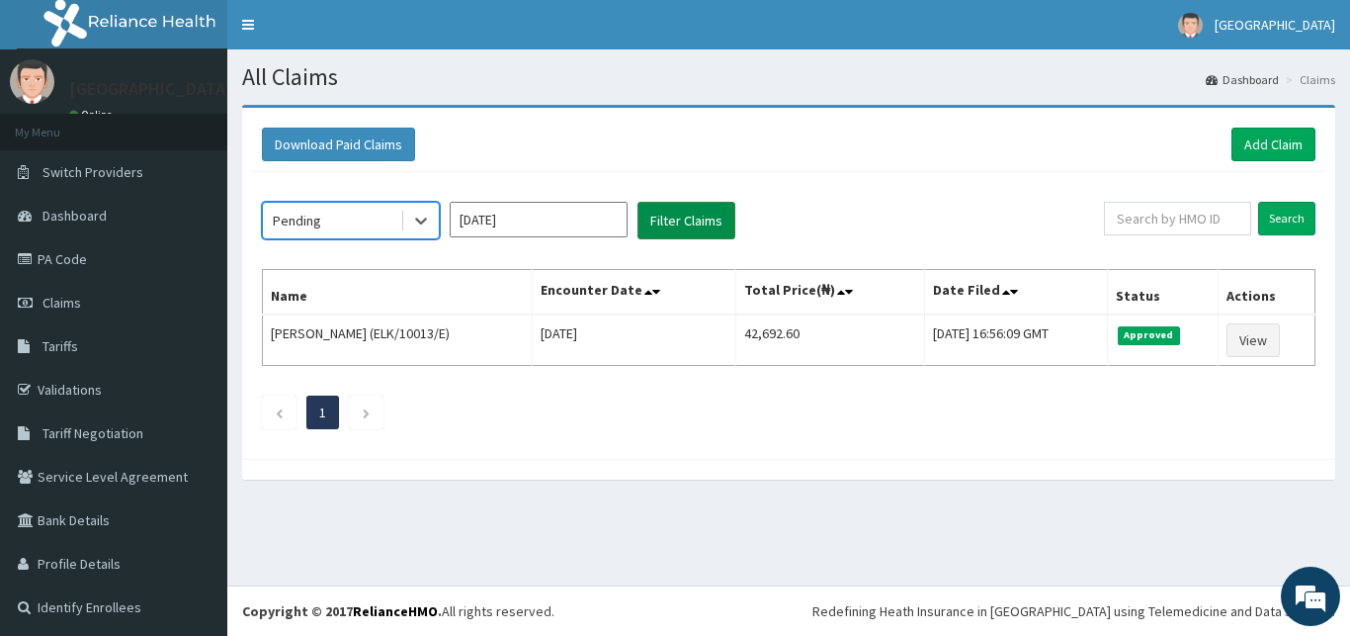
click at [647, 225] on button "Filter Claims" at bounding box center [687, 221] width 98 height 38
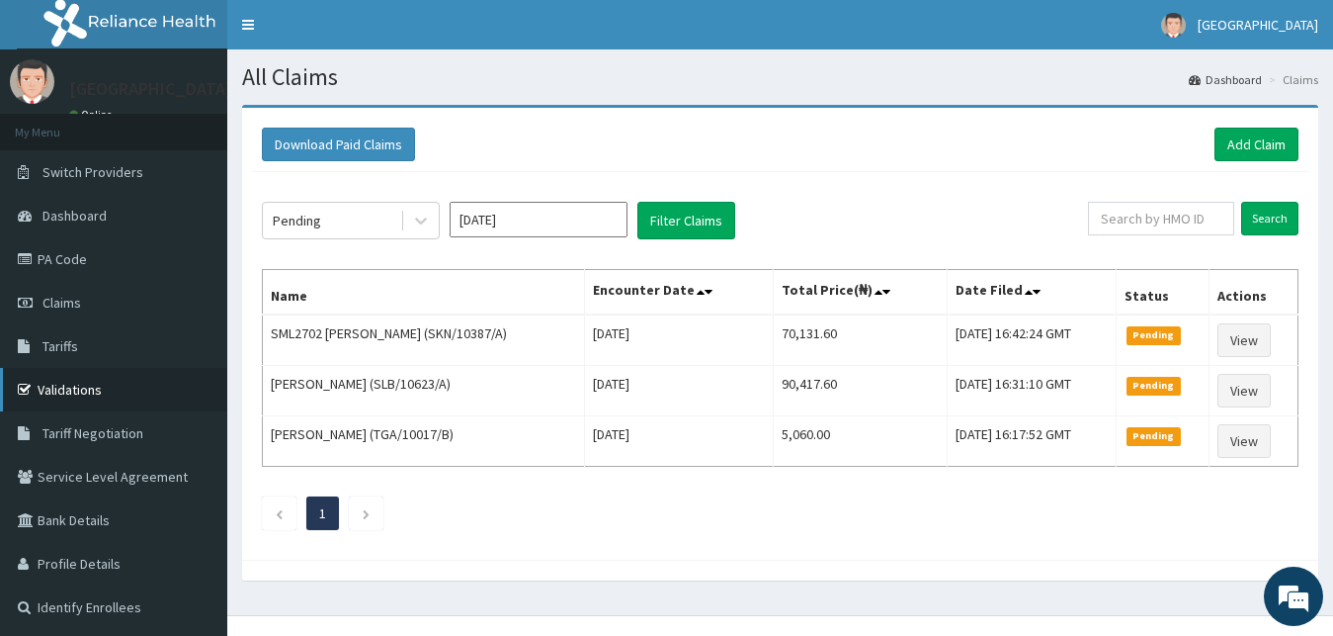
click at [93, 398] on link "Validations" at bounding box center [113, 389] width 227 height 43
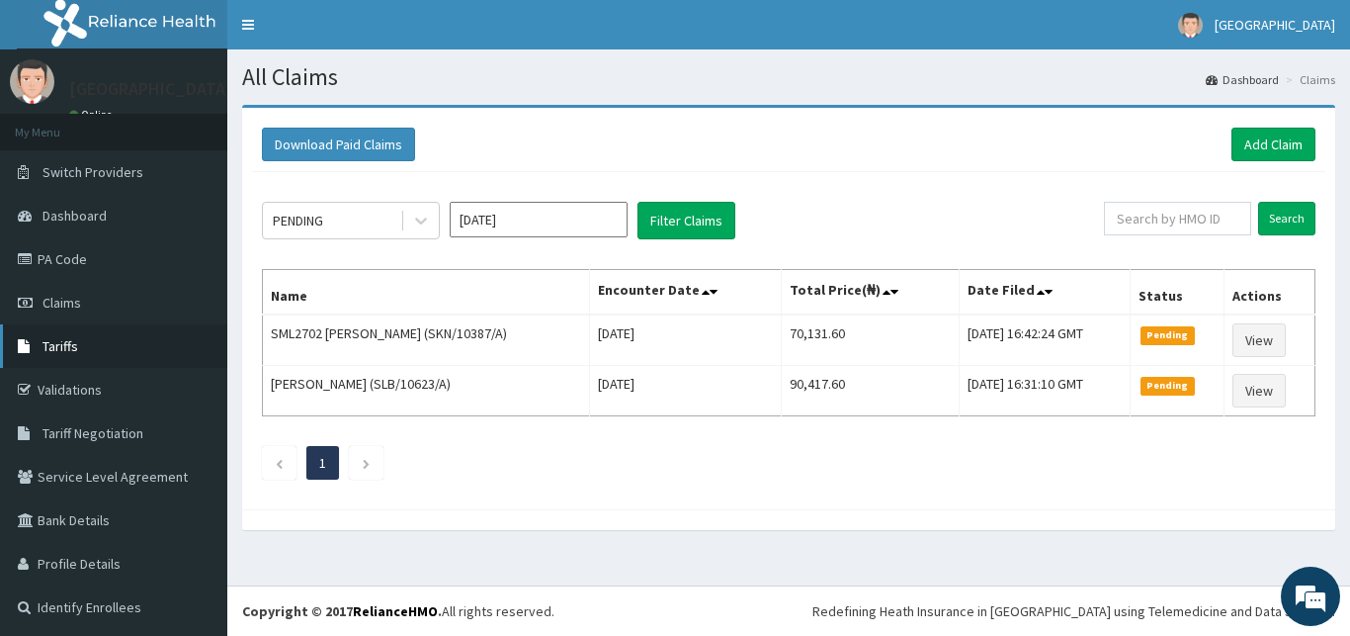
click at [59, 345] on span "Tariffs" at bounding box center [61, 346] width 36 height 18
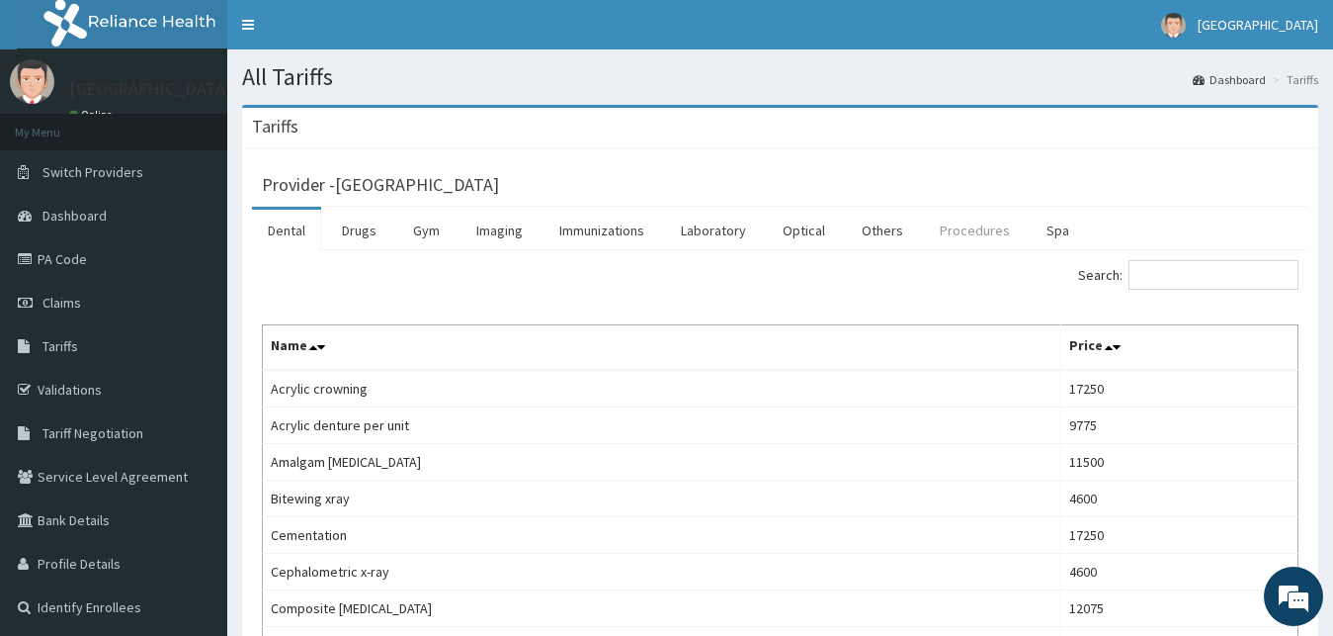
click at [997, 235] on link "Procedures" at bounding box center [975, 231] width 102 height 42
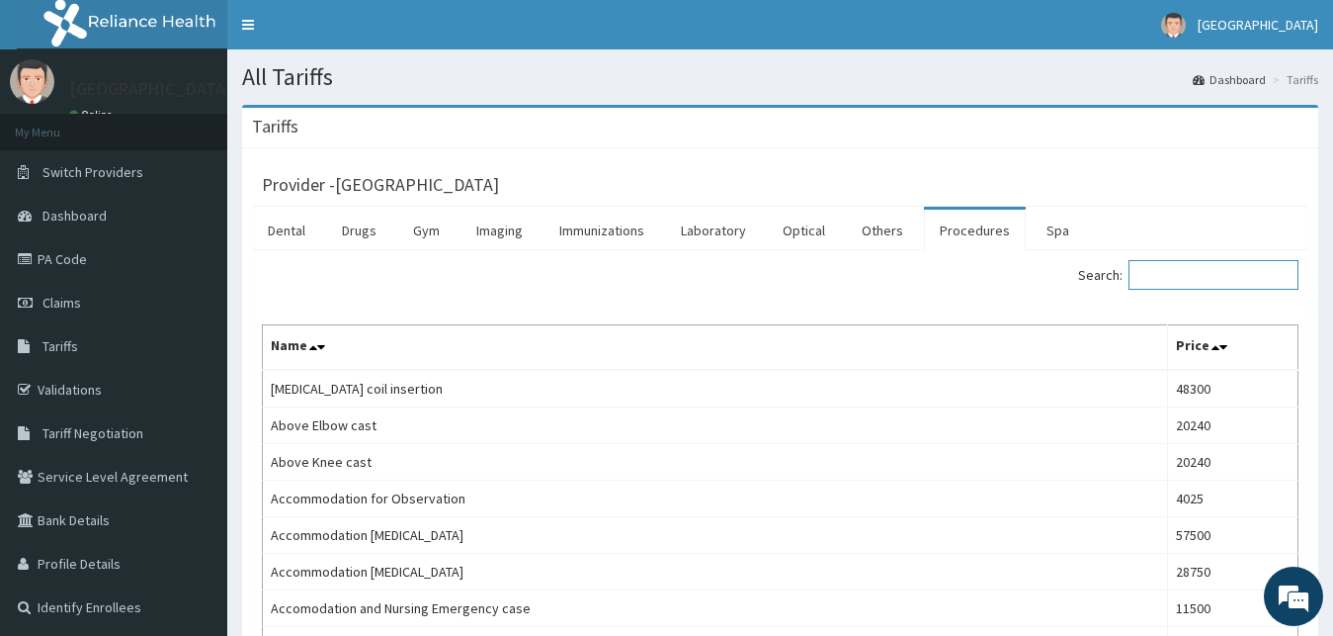
click at [1179, 279] on input "Search:" at bounding box center [1214, 275] width 170 height 30
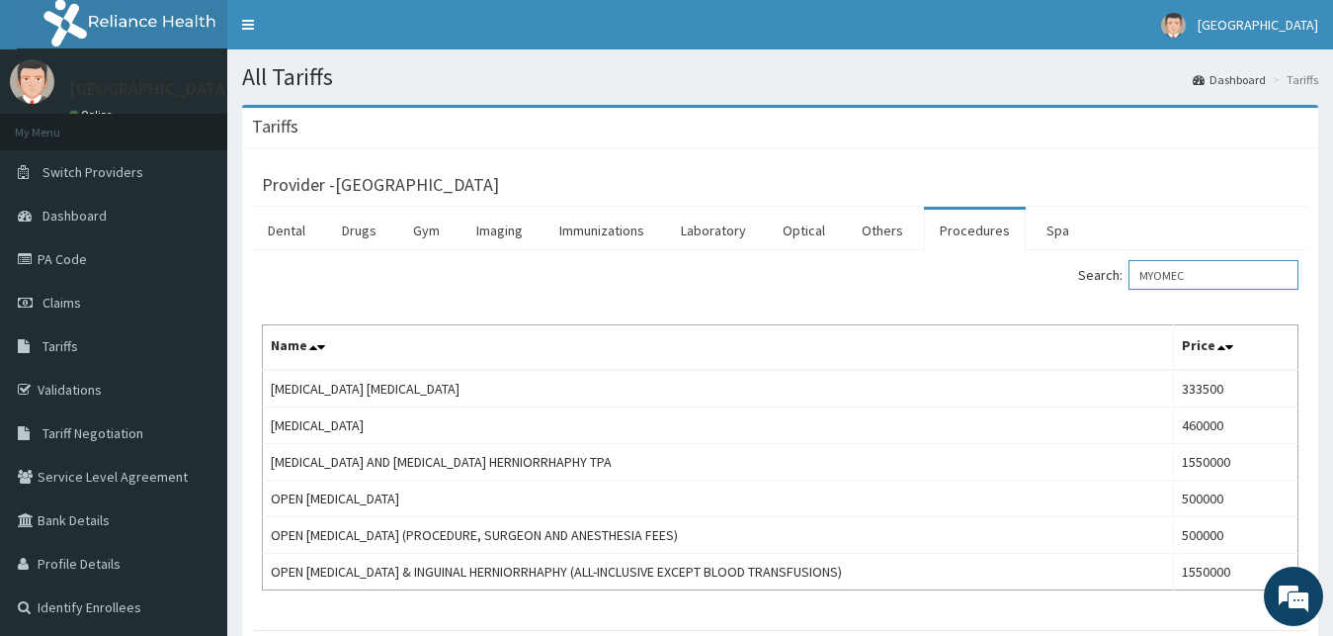
type input "MYOMEC"
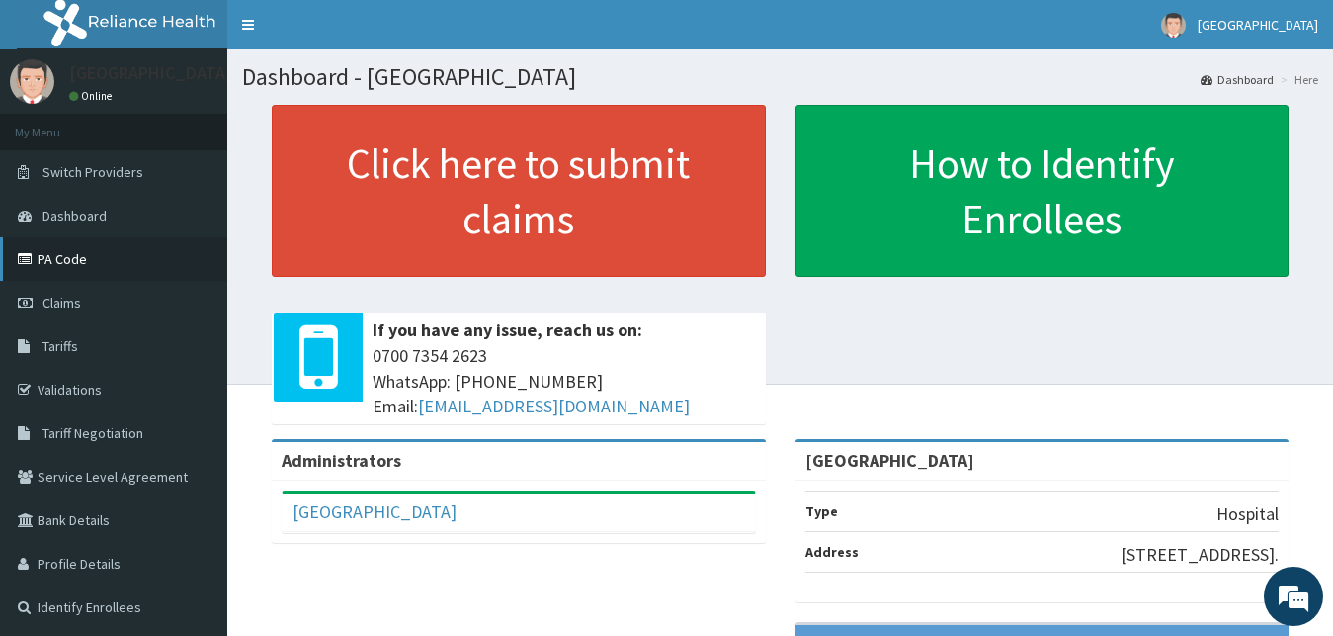
click at [32, 249] on link "PA Code" at bounding box center [113, 258] width 227 height 43
click at [93, 264] on link "PA Code" at bounding box center [113, 258] width 227 height 43
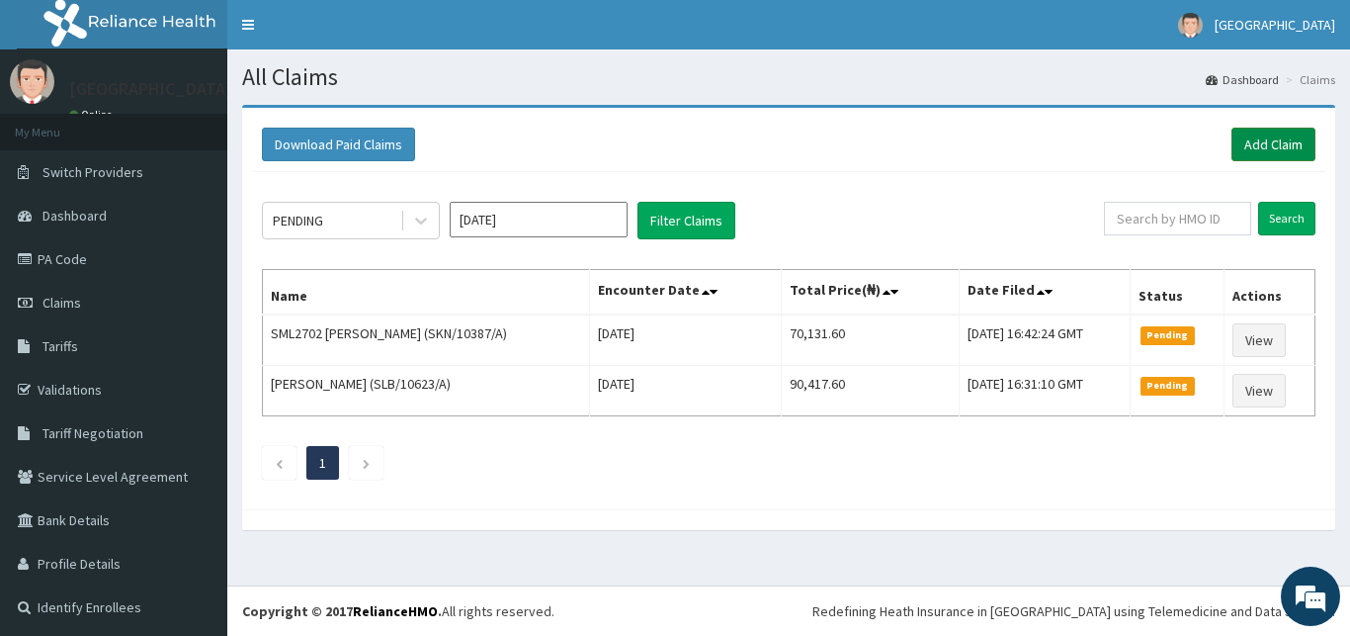
click at [1252, 141] on link "Add Claim" at bounding box center [1274, 145] width 84 height 34
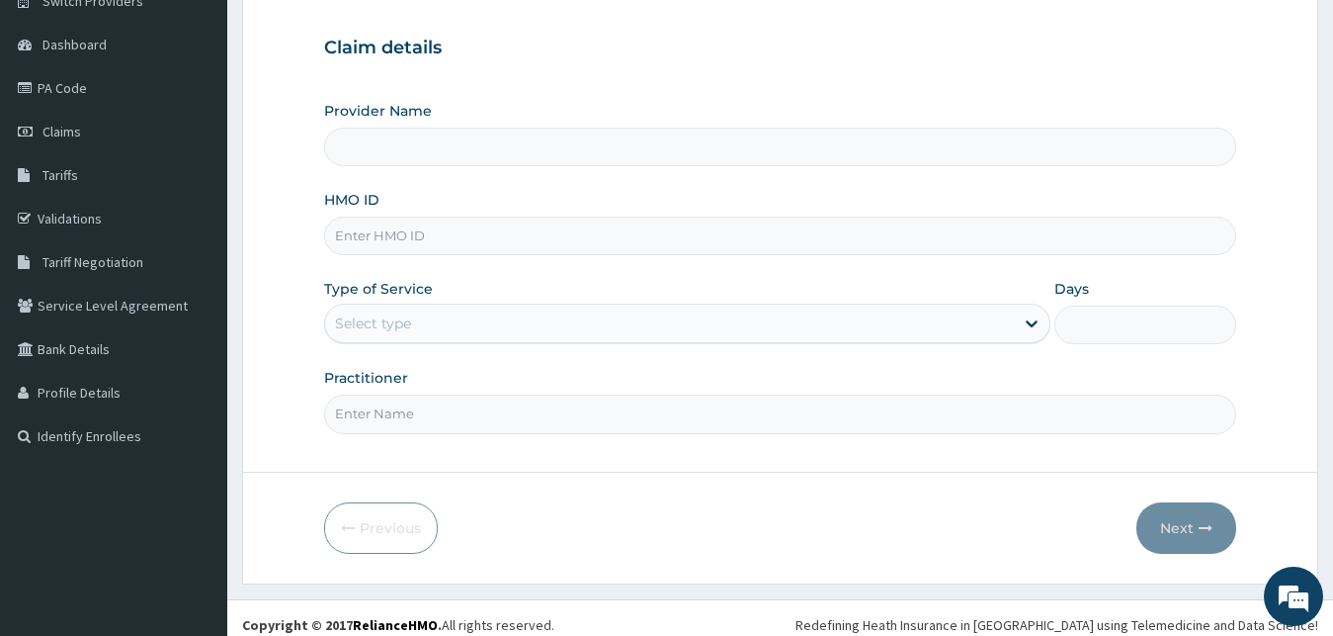
scroll to position [185, 0]
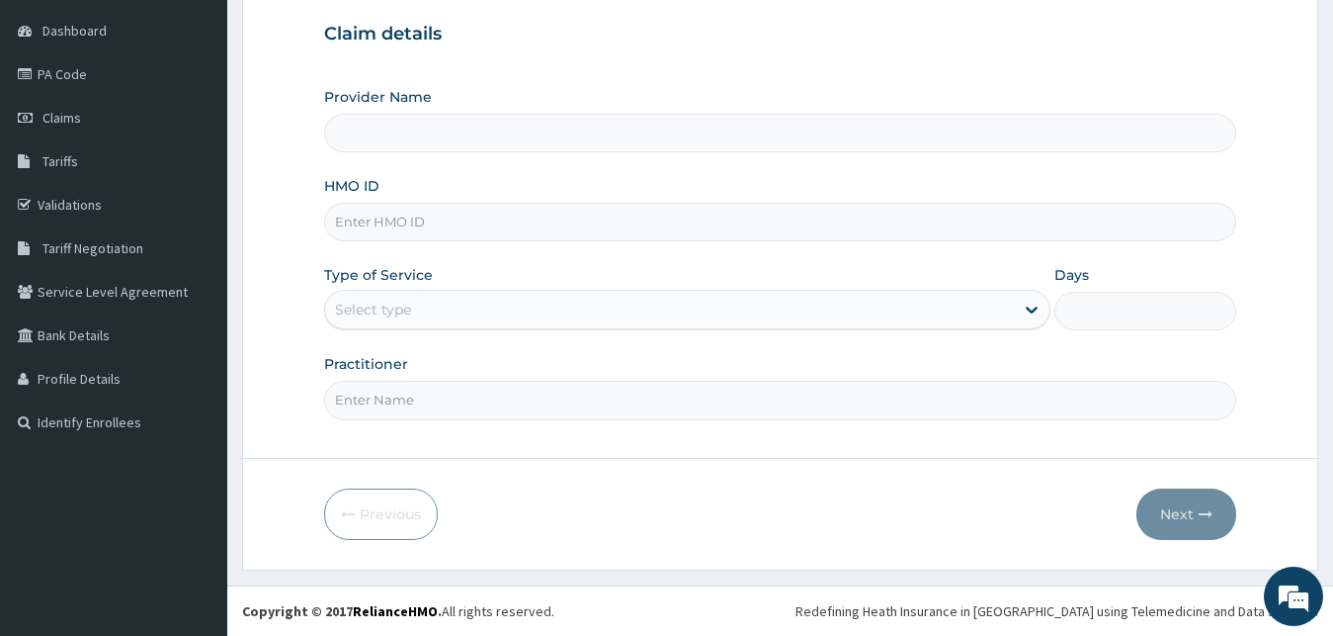
type input "[GEOGRAPHIC_DATA]"
click at [642, 230] on input "HMO ID" at bounding box center [780, 222] width 913 height 39
type input "FXT/10140/A"
click at [615, 307] on div "Select type" at bounding box center [670, 310] width 690 height 32
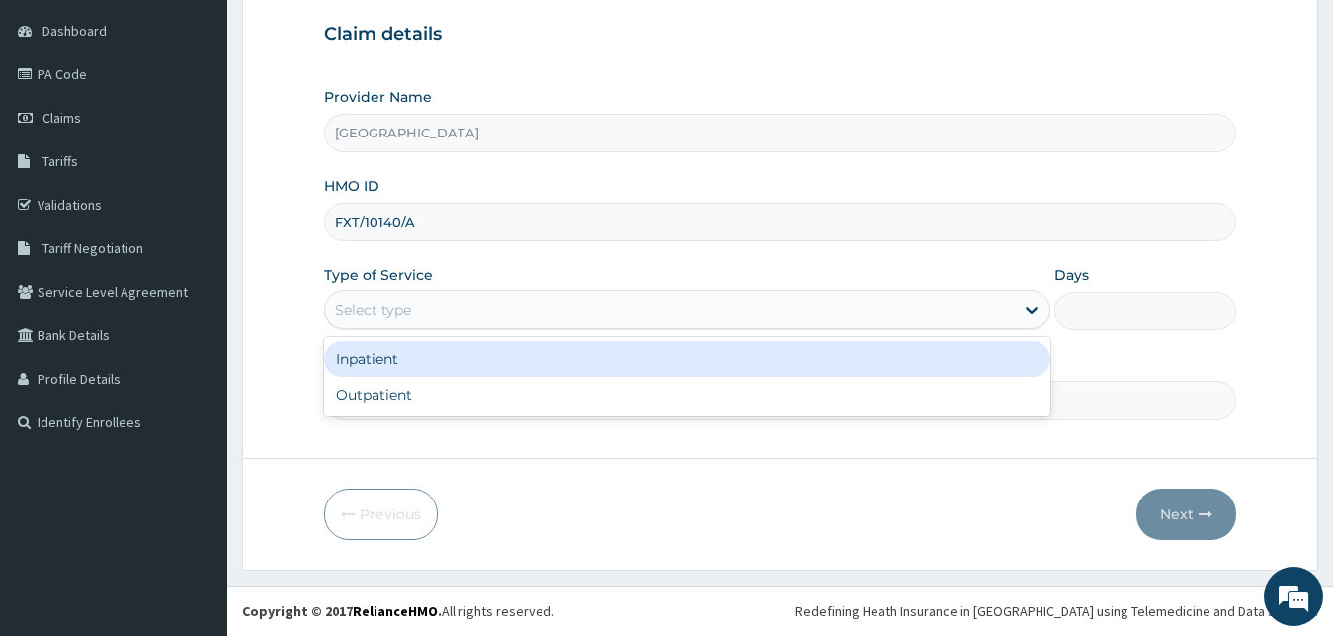
click at [589, 365] on div "Inpatient" at bounding box center [687, 359] width 727 height 36
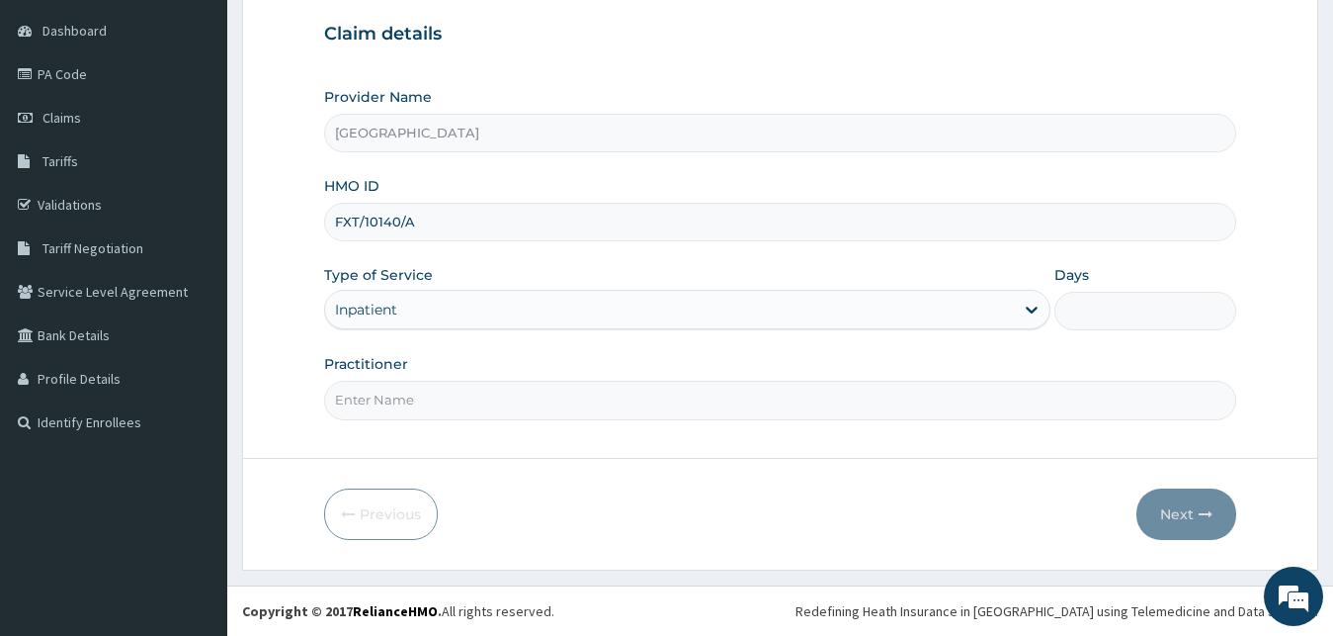
click at [569, 405] on input "Practitioner" at bounding box center [780, 400] width 913 height 39
type input "[PERSON_NAME]"
click at [1094, 321] on input "Days" at bounding box center [1146, 311] width 182 height 39
type input "7"
click at [1170, 508] on button "Next" at bounding box center [1187, 513] width 100 height 51
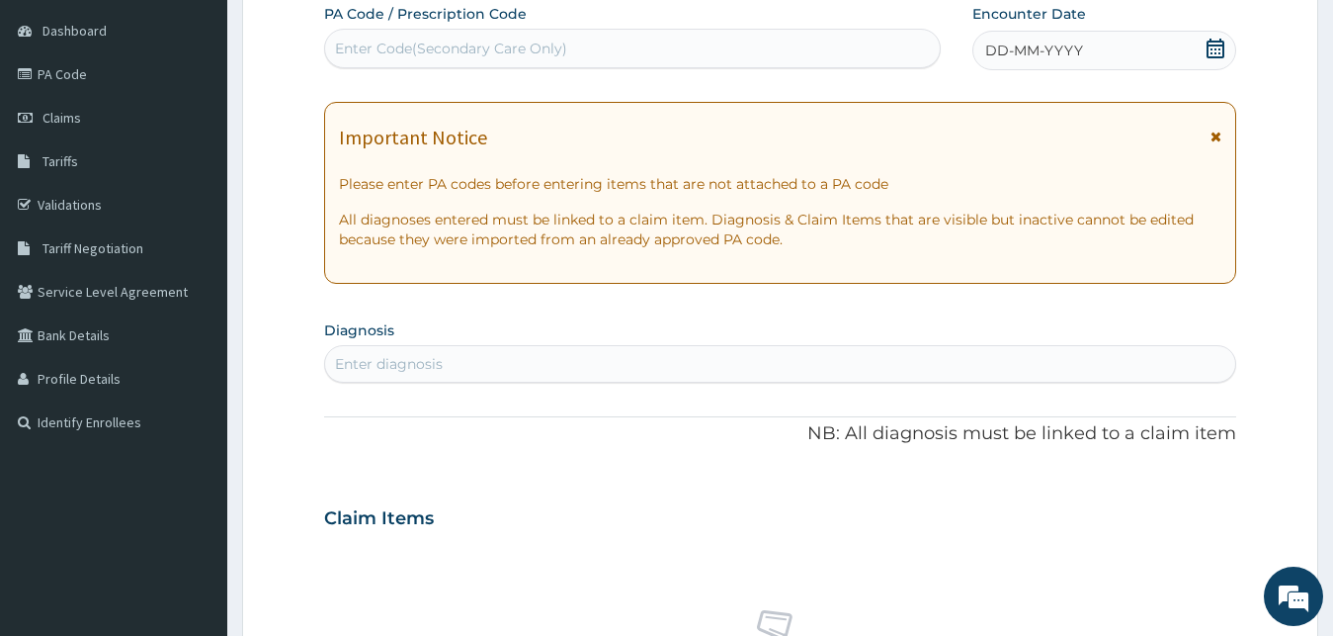
click at [832, 50] on div "Enter Code(Secondary Care Only)" at bounding box center [632, 49] width 615 height 32
paste input "PA/D73D18"
type input "PA/D73D18"
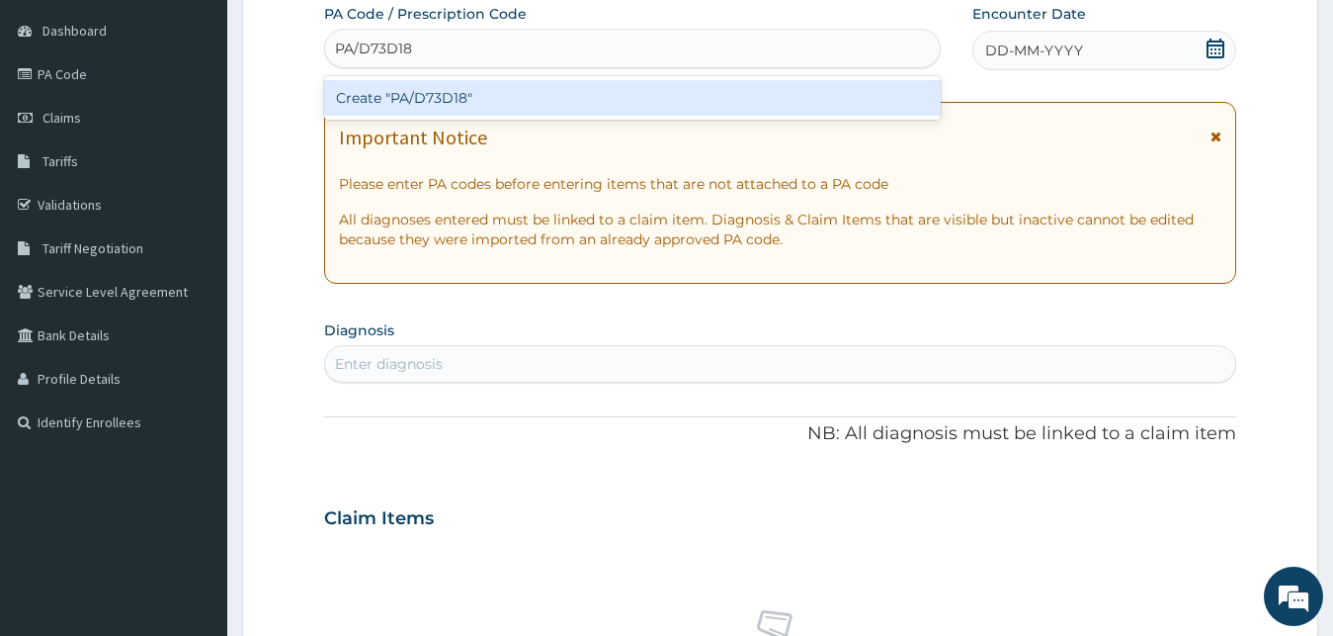
click at [790, 99] on div "Create "PA/D73D18"" at bounding box center [632, 98] width 617 height 36
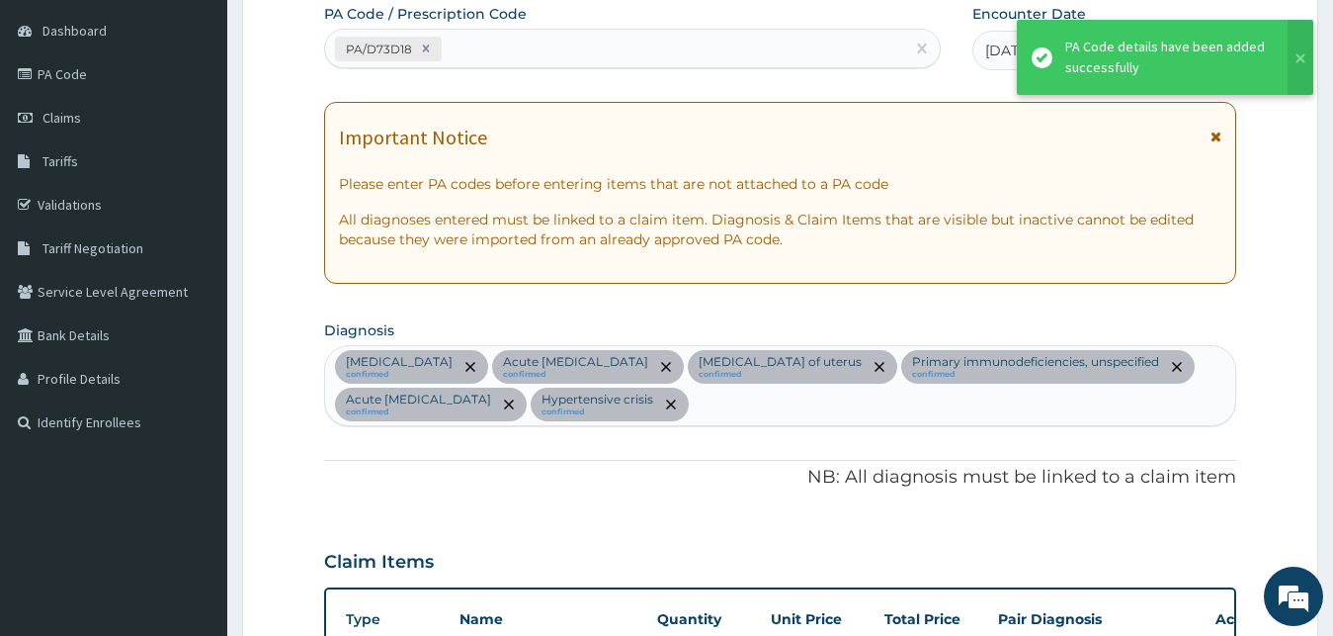
scroll to position [1003, 0]
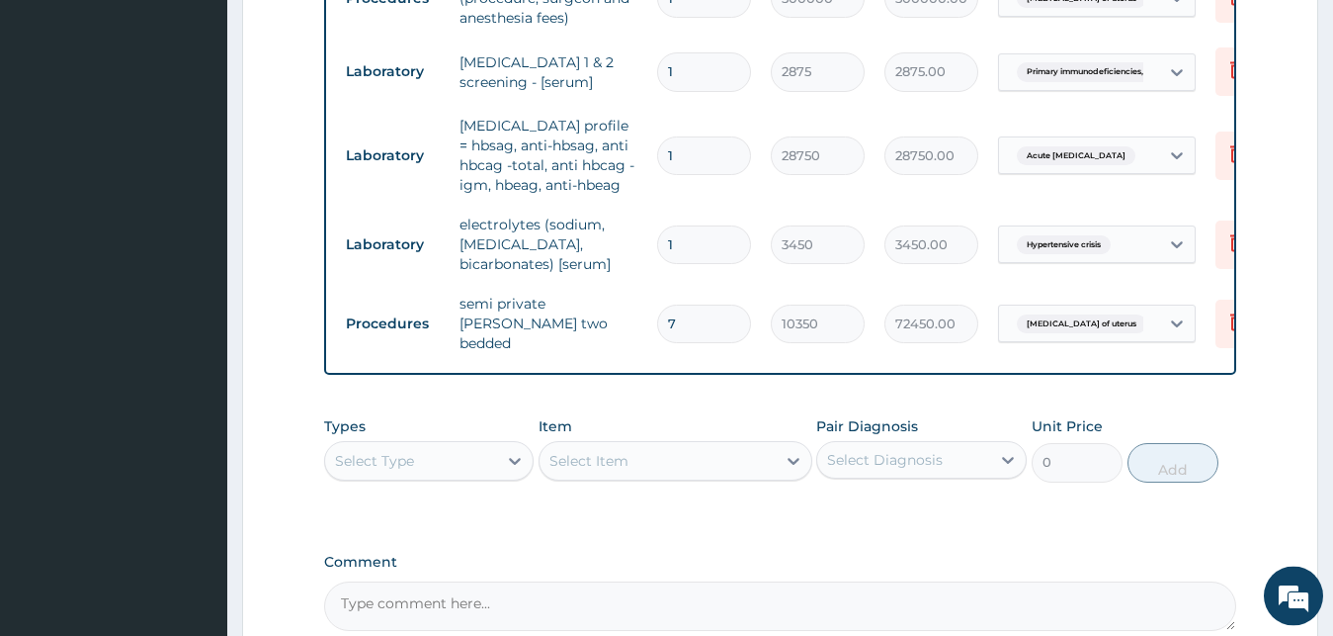
click at [749, 418] on div "Types Select Type Item Select Item Pair Diagnosis Select Diagnosis Unit Price 0…" at bounding box center [780, 448] width 913 height 85
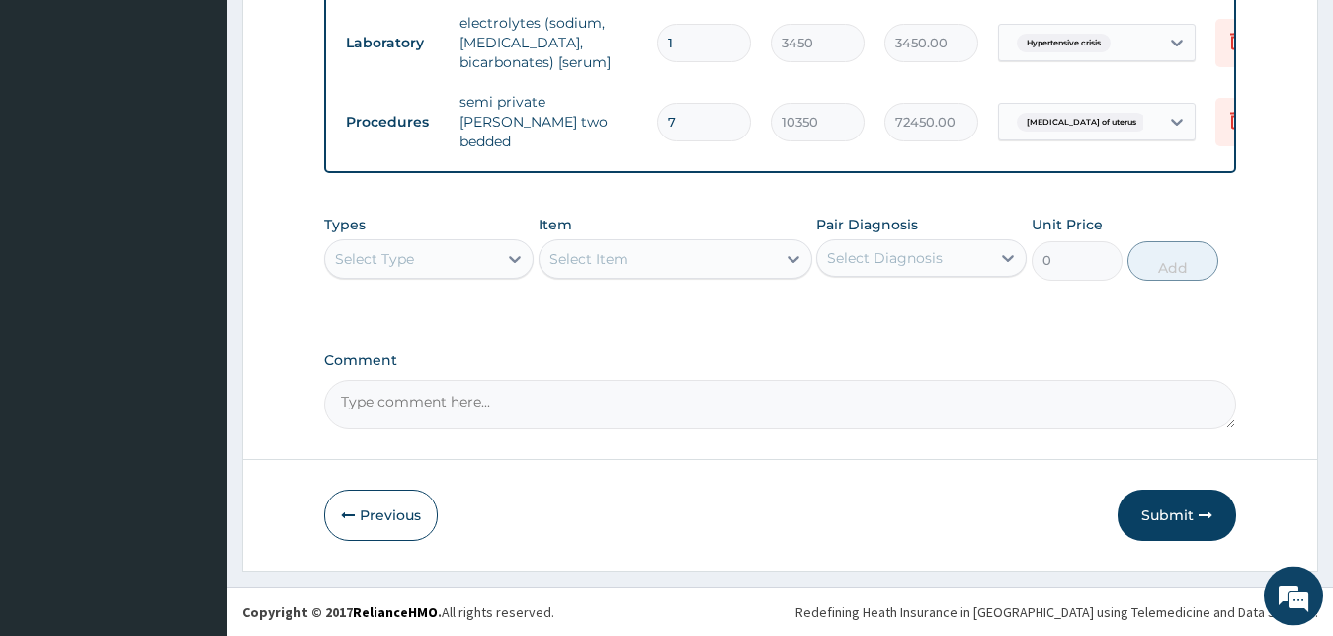
scroll to position [1212, 0]
click at [1154, 508] on button "Submit" at bounding box center [1177, 513] width 119 height 51
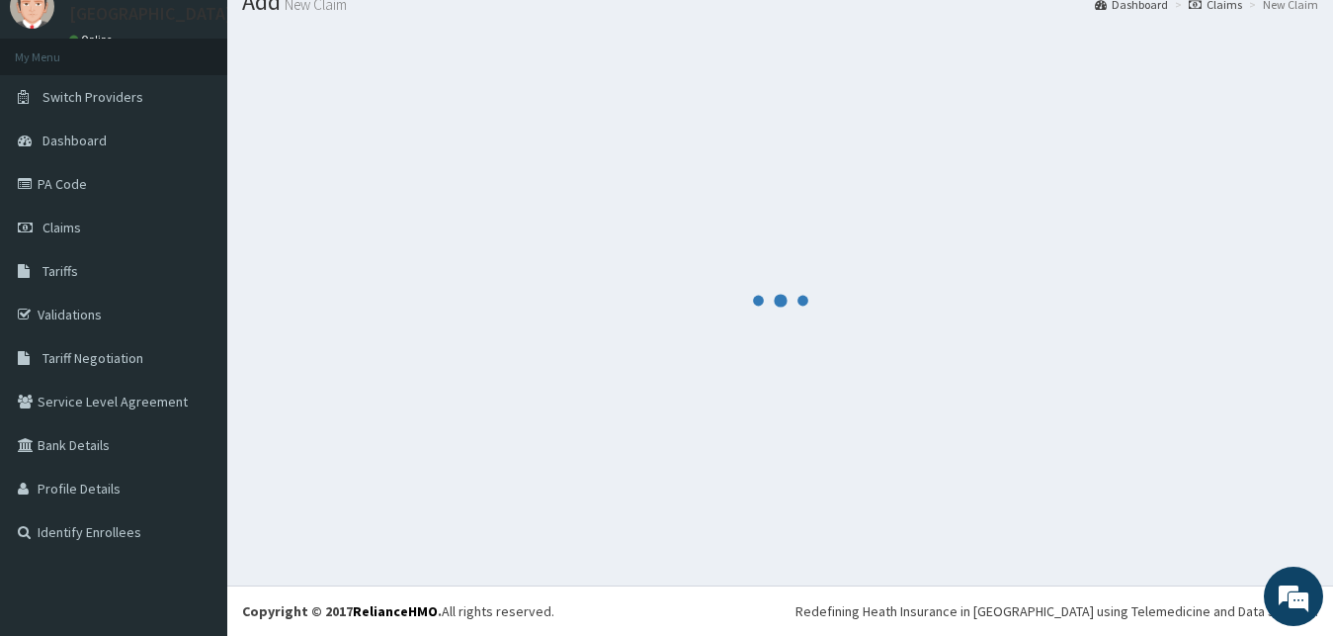
scroll to position [75, 0]
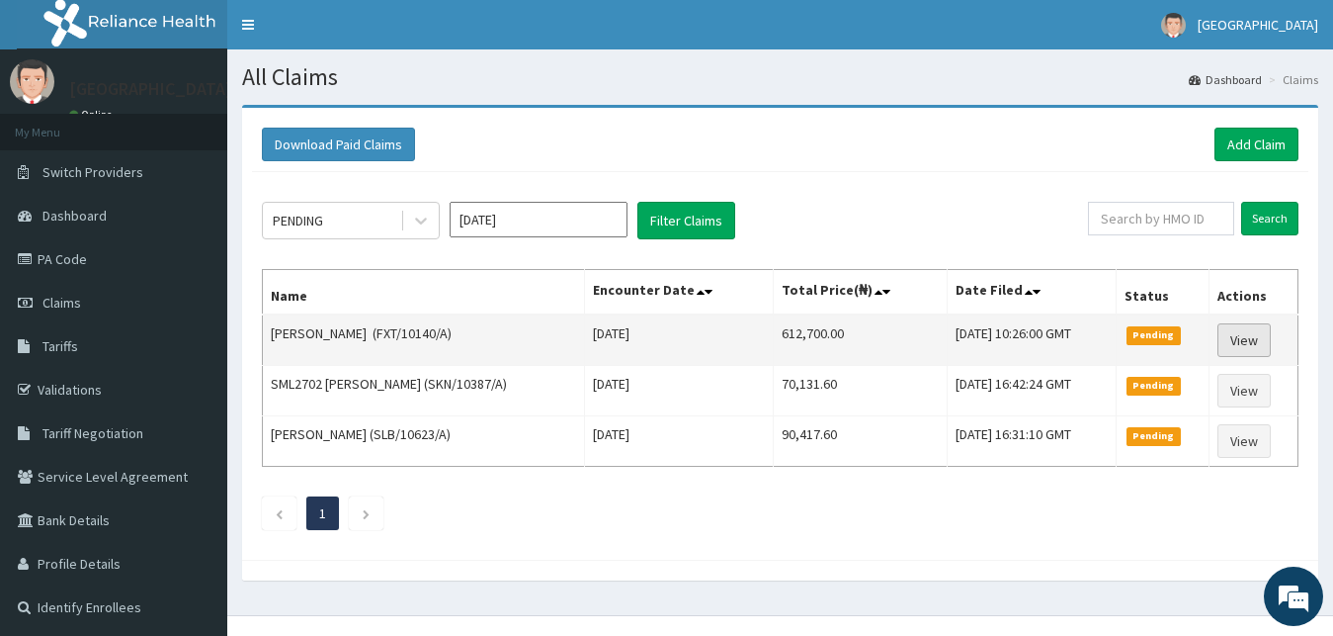
click at [1247, 337] on link "View" at bounding box center [1244, 340] width 53 height 34
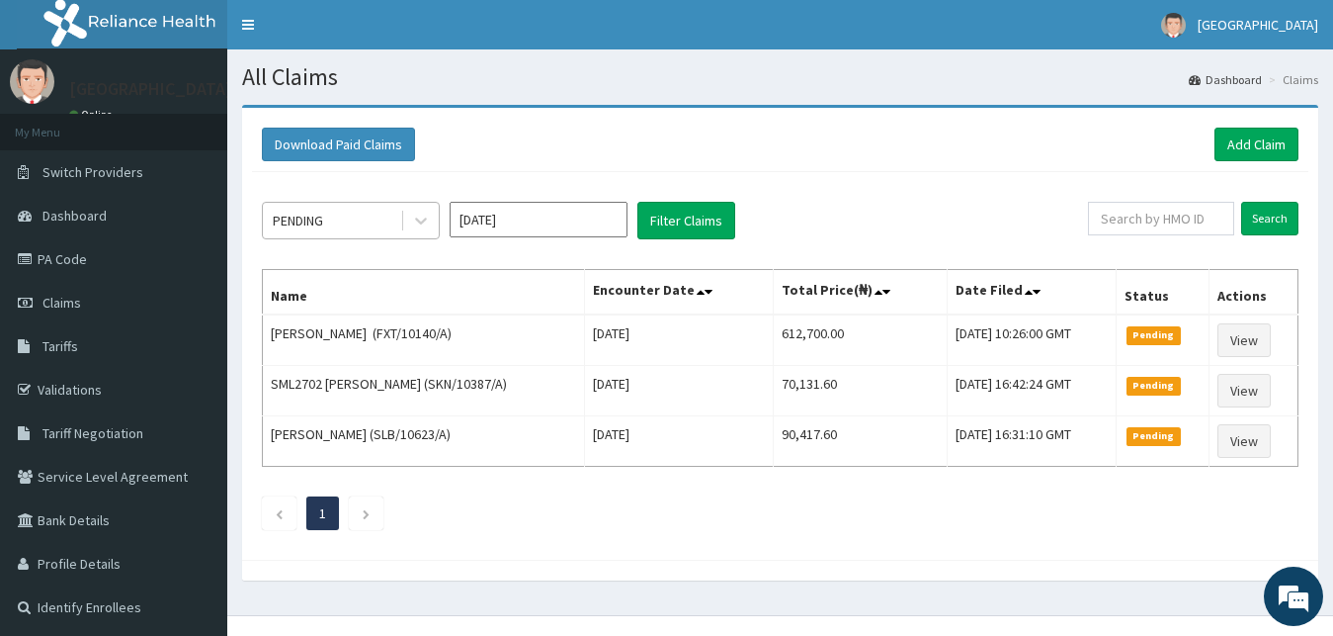
click at [328, 223] on div "PENDING" at bounding box center [331, 221] width 137 height 32
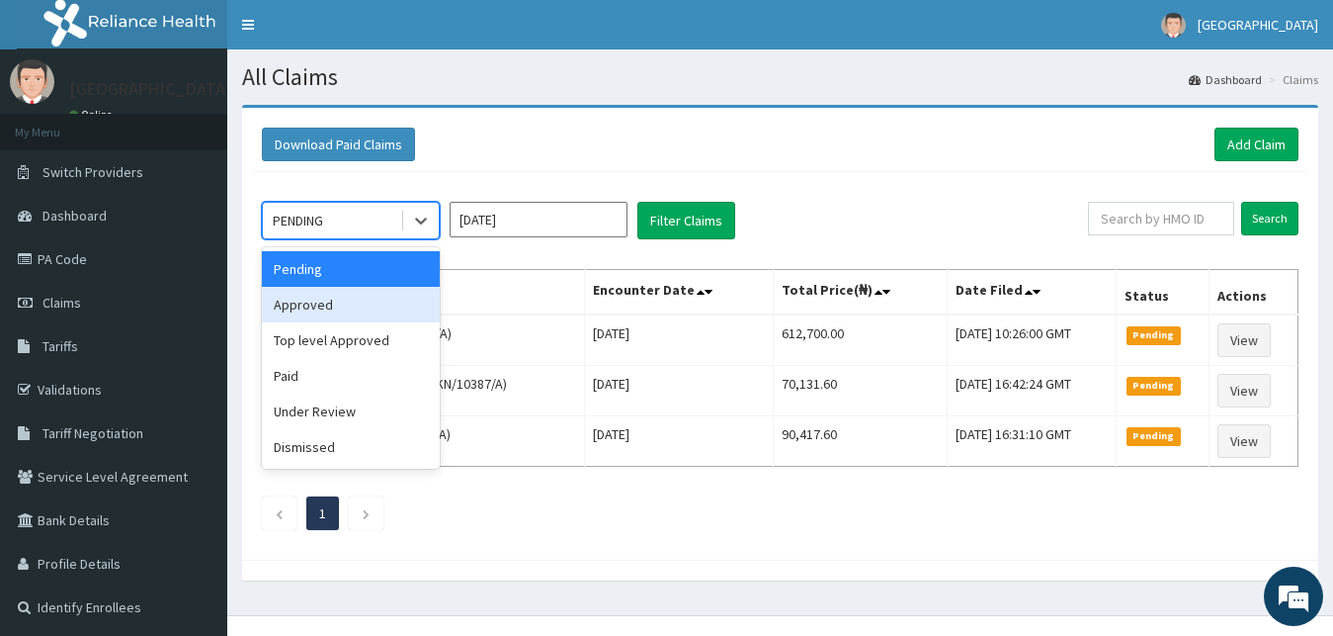
click at [336, 306] on div "Approved" at bounding box center [351, 305] width 178 height 36
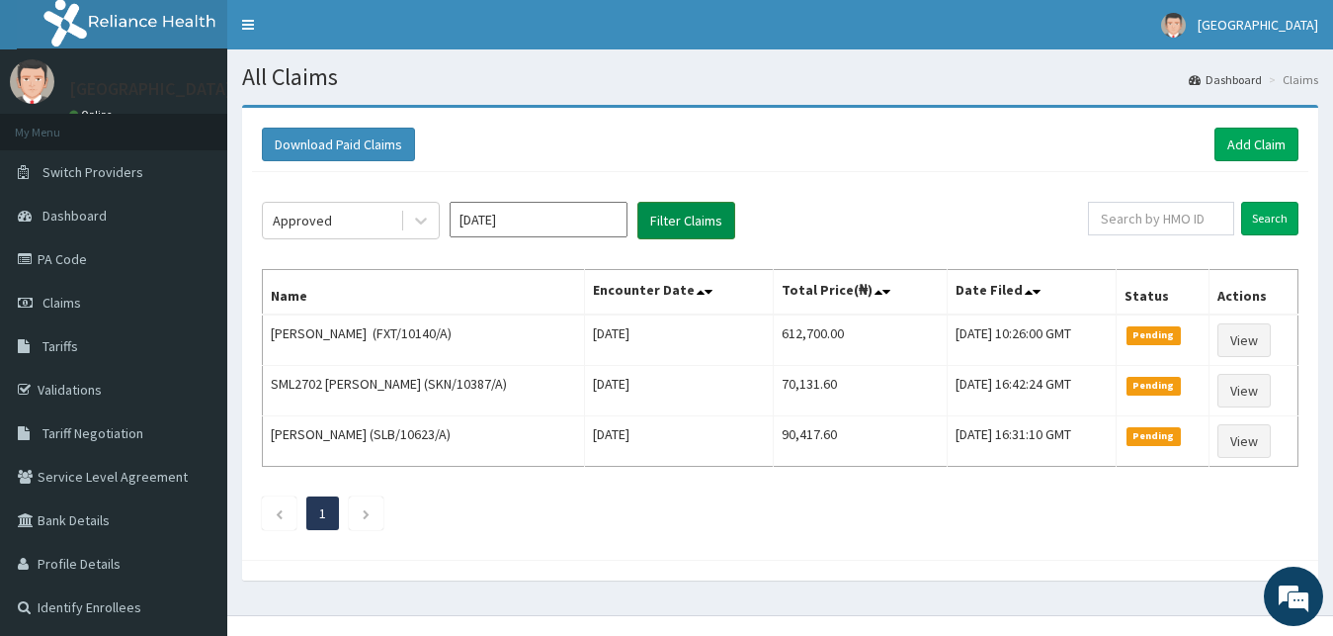
click at [670, 211] on button "Filter Claims" at bounding box center [687, 221] width 98 height 38
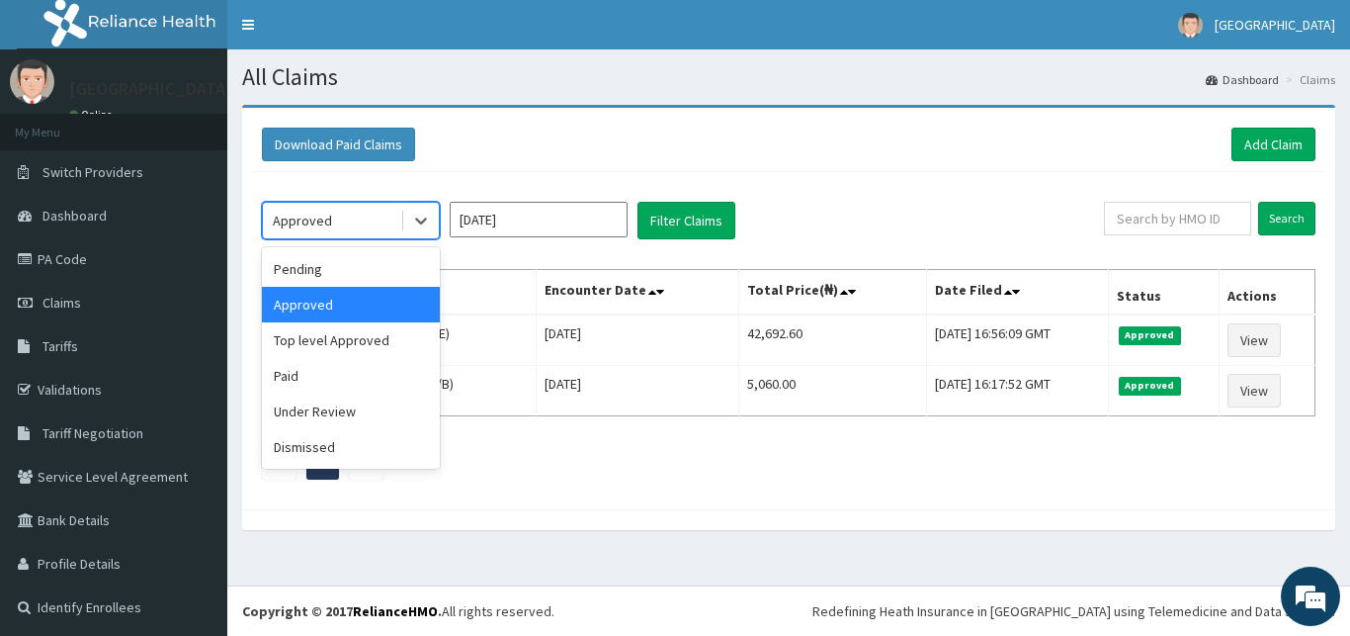
click at [395, 218] on div "Approved" at bounding box center [331, 221] width 137 height 32
click at [382, 273] on div "Pending" at bounding box center [351, 269] width 178 height 36
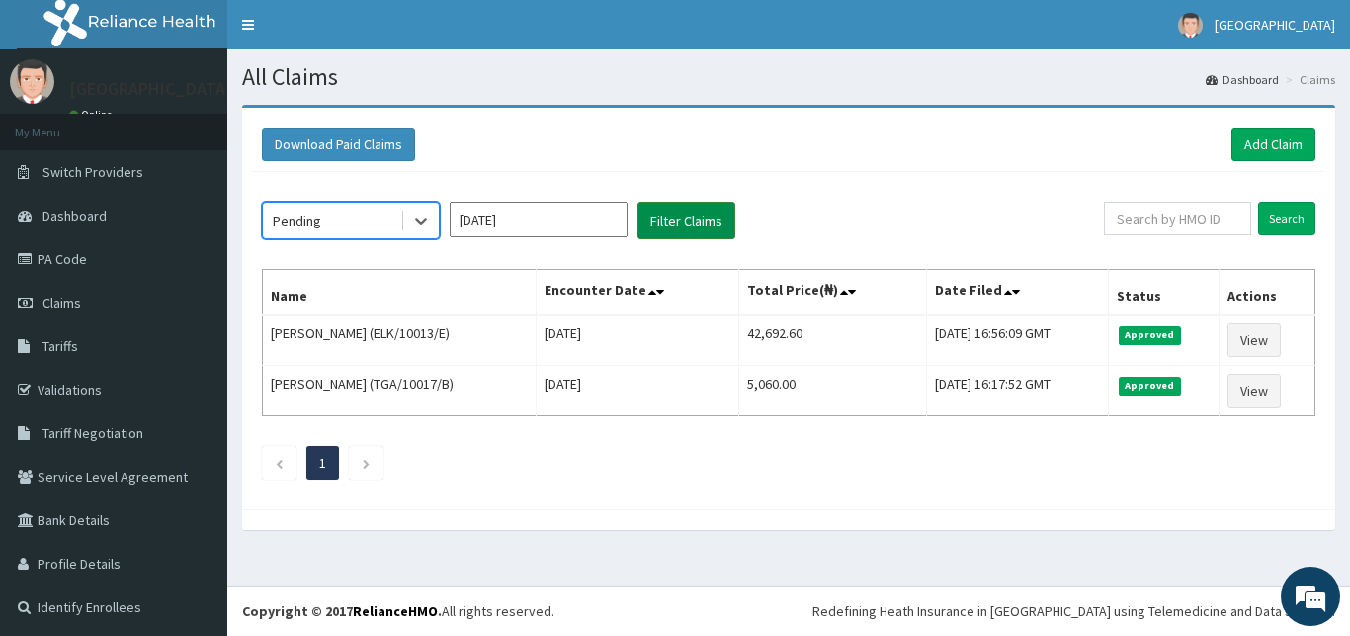
click at [708, 208] on button "Filter Claims" at bounding box center [687, 221] width 98 height 38
